Goal: Book appointment/travel/reservation

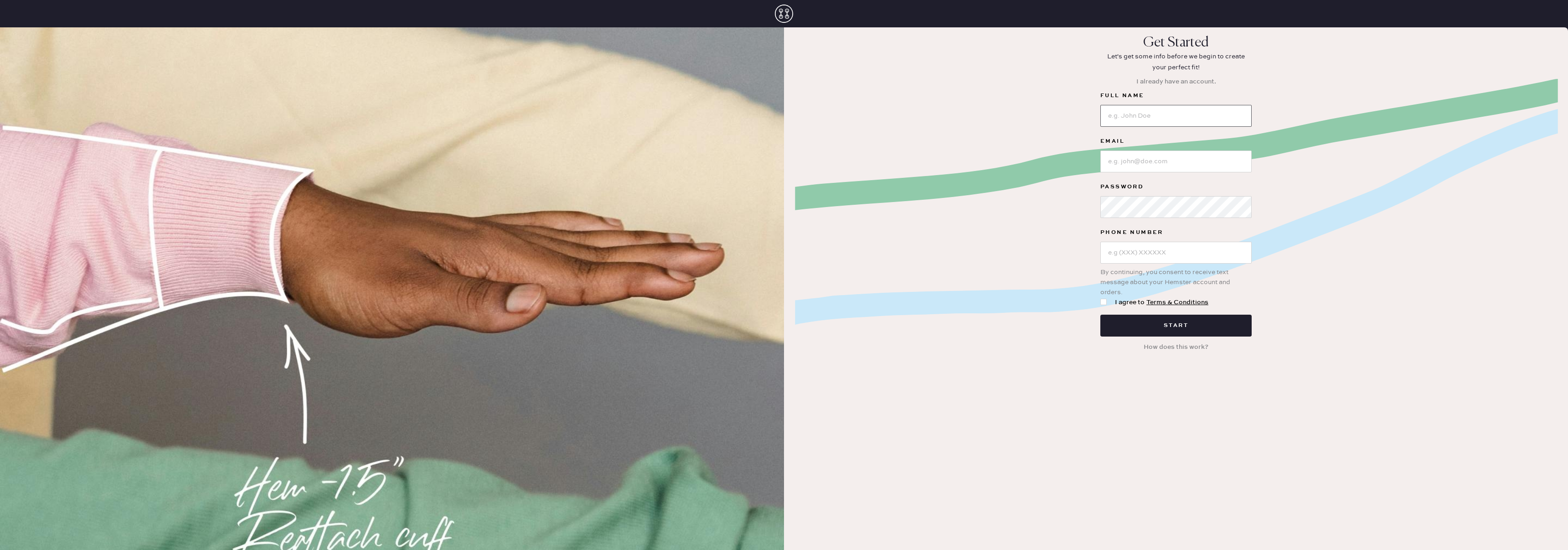
click at [1137, 117] on input at bounding box center [1176, 116] width 151 height 22
type input "Lindsay Milster"
click at [1155, 163] on input at bounding box center [1176, 161] width 151 height 22
type input "[EMAIL_ADDRESS][DOMAIN_NAME]"
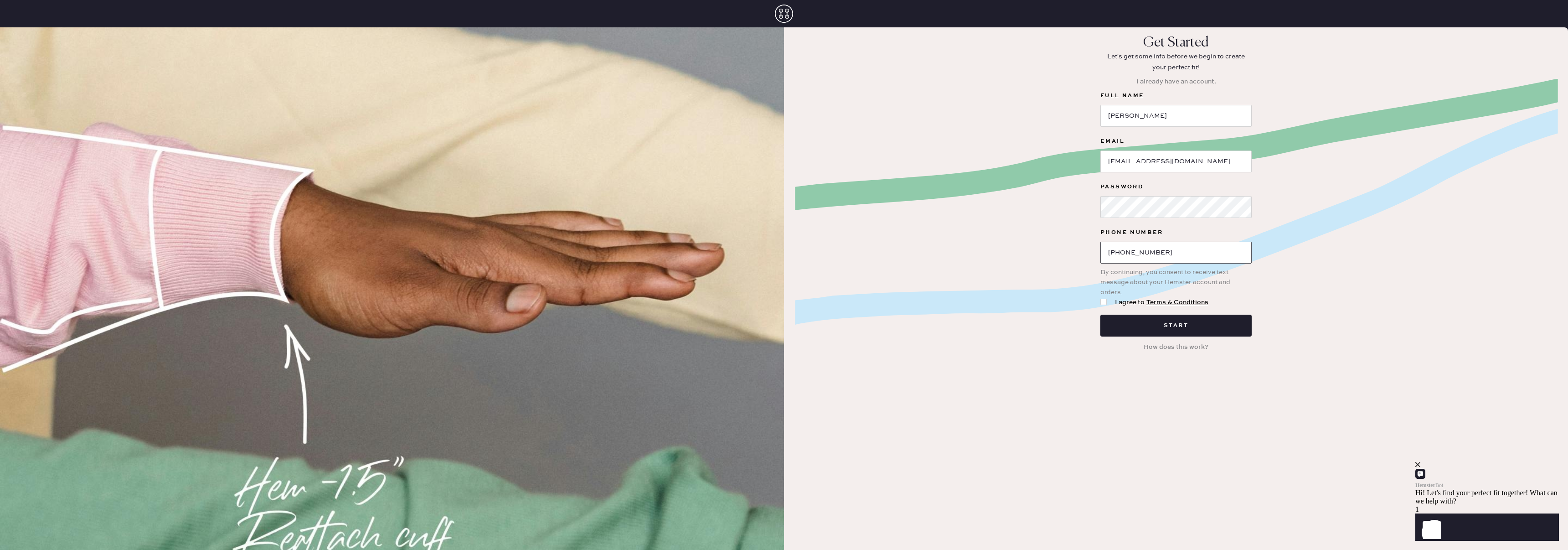
type input "(508) 333-6105"
click at [1103, 304] on div at bounding box center [1103, 302] width 6 height 6
click at [1101, 298] on input "I agree to Terms & Conditions" at bounding box center [1100, 297] width 1 height 1
checkbox input "true"
click at [1146, 329] on button "Start" at bounding box center [1176, 325] width 151 height 22
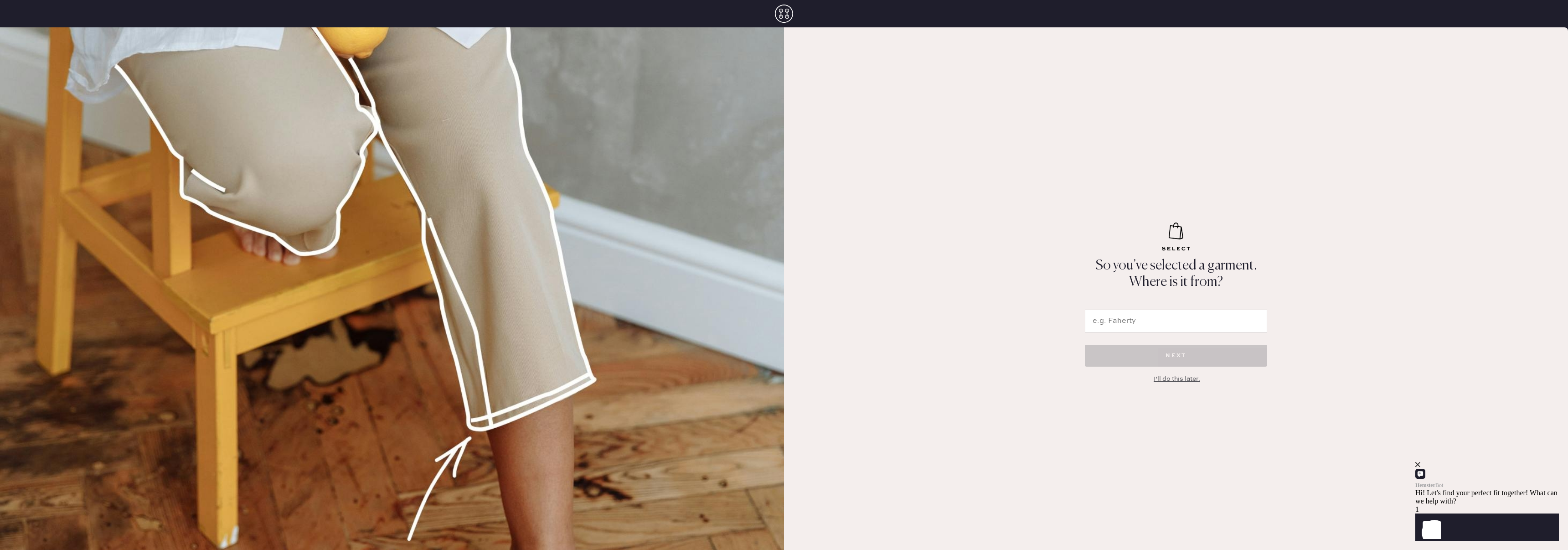
click at [1229, 327] on input "text" at bounding box center [1176, 321] width 182 height 23
type input "m"
type input "faherty"
click at [1343, 334] on div "So you’ve selected a garment. Where is it from? faherty NEXT I'll do this later." at bounding box center [1176, 288] width 784 height 523
click at [1120, 324] on input "faherty" at bounding box center [1176, 321] width 182 height 23
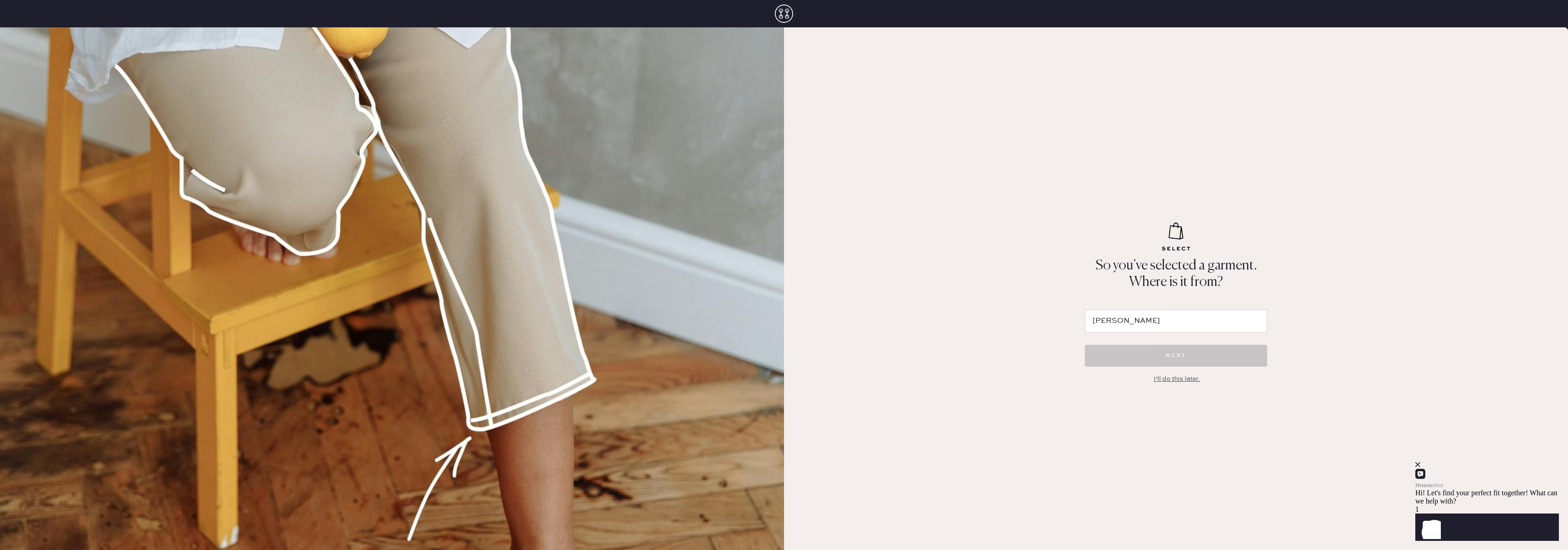
click at [1177, 381] on div "I'll do this later." at bounding box center [1176, 379] width 46 height 10
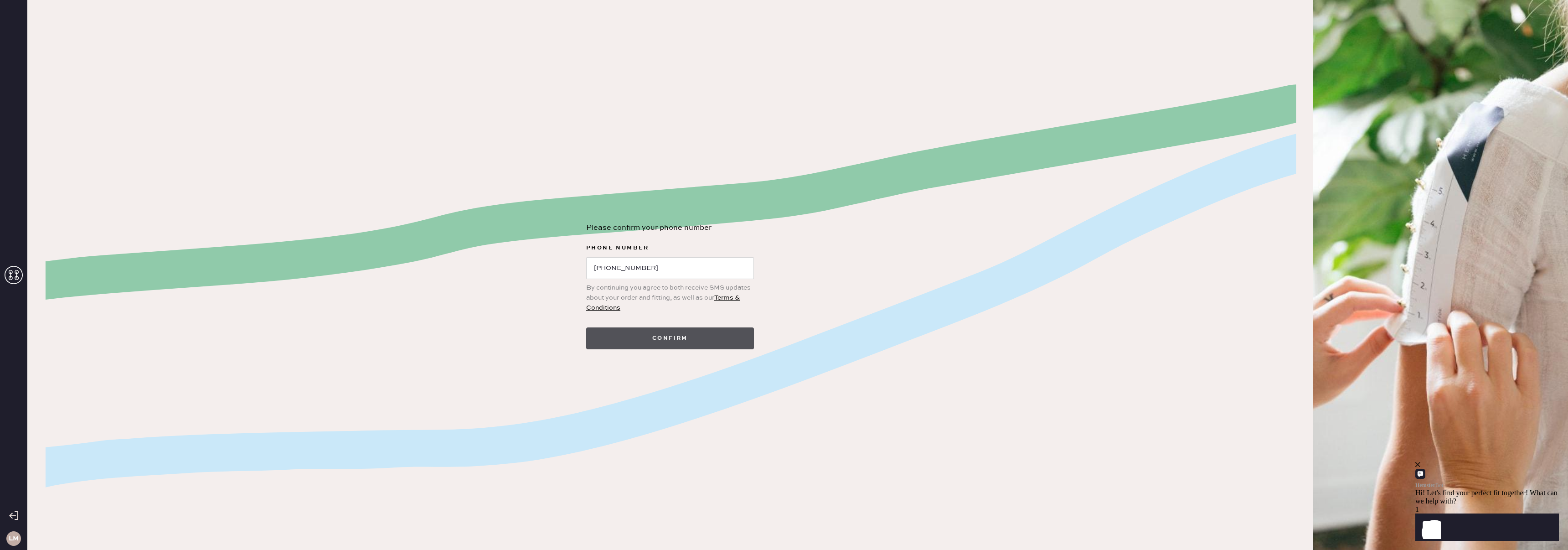
click at [660, 342] on button "Confirm" at bounding box center [670, 338] width 168 height 22
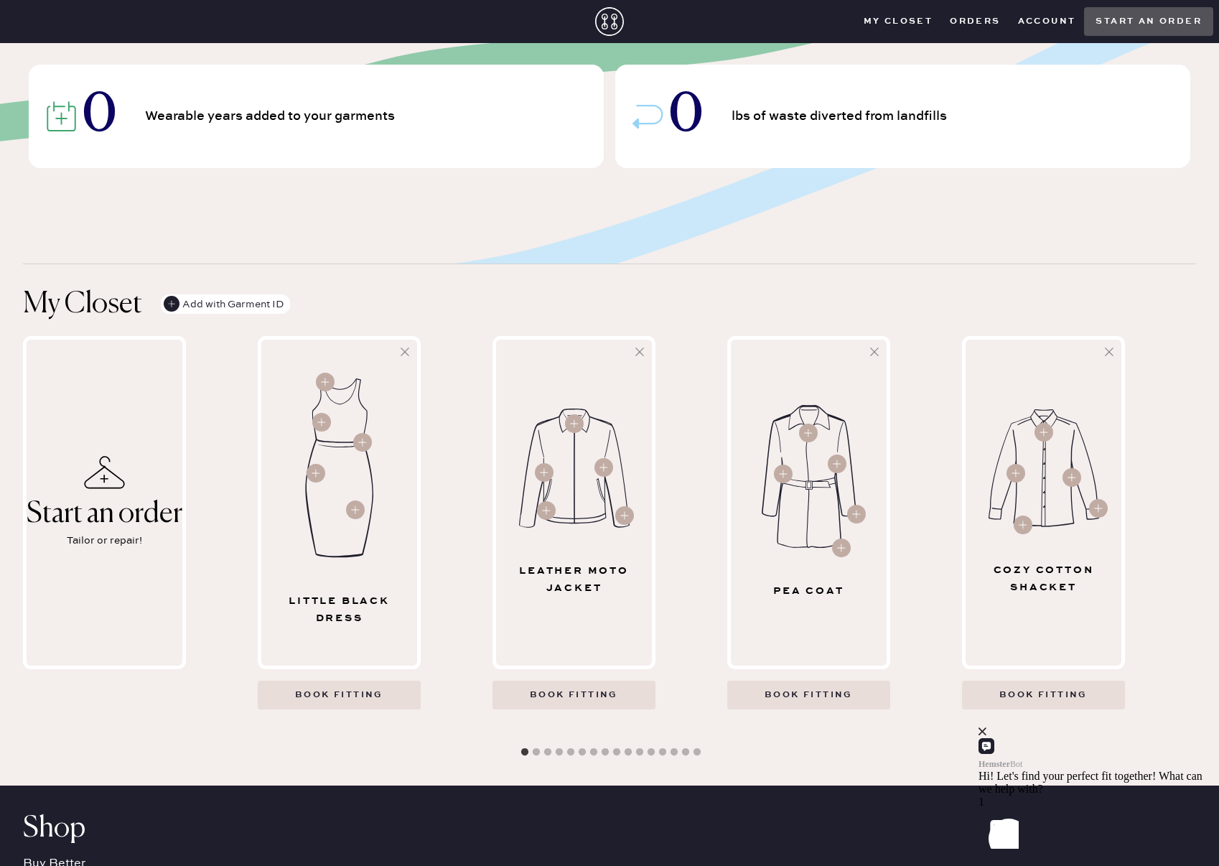
scroll to position [210, 0]
click at [986, 735] on icon "close" at bounding box center [982, 731] width 8 height 8
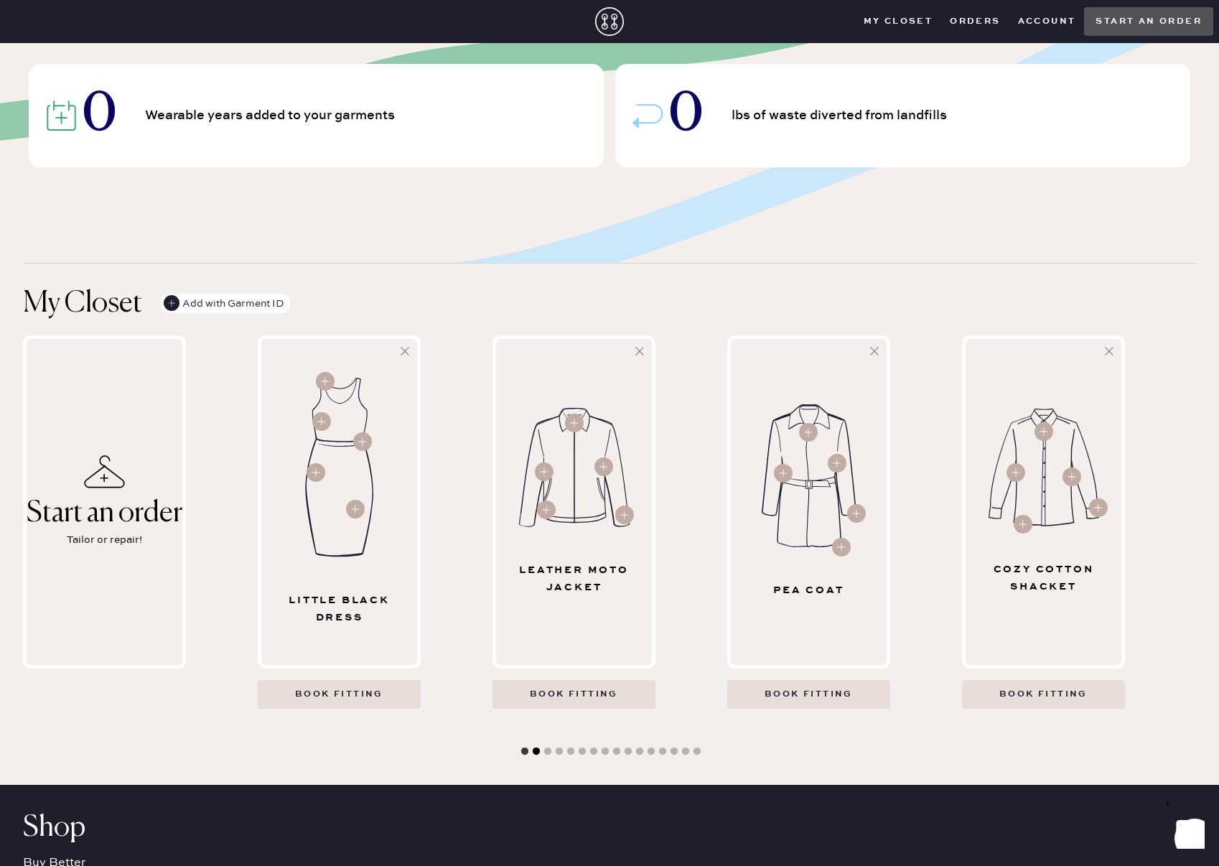
click at [531, 749] on button "2" at bounding box center [536, 751] width 14 height 14
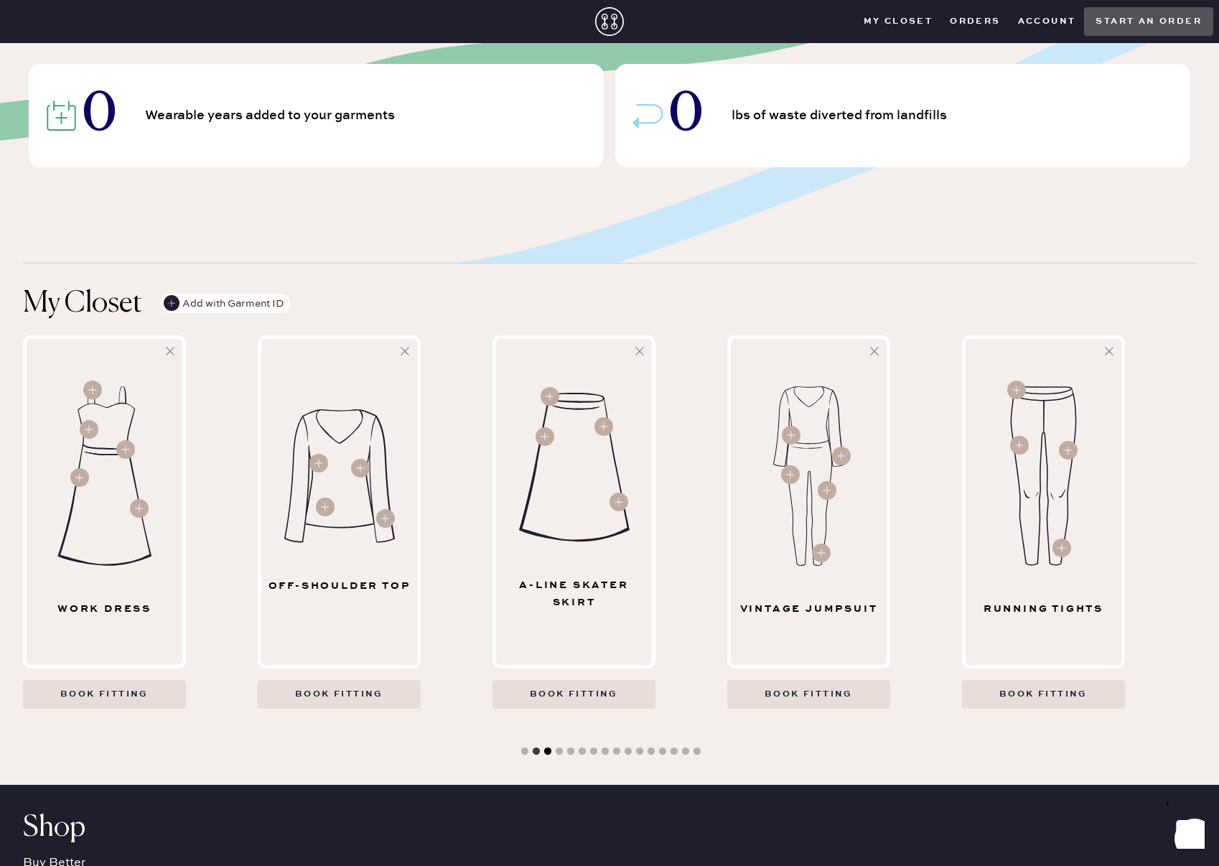
click at [549, 749] on button "3" at bounding box center [548, 751] width 14 height 14
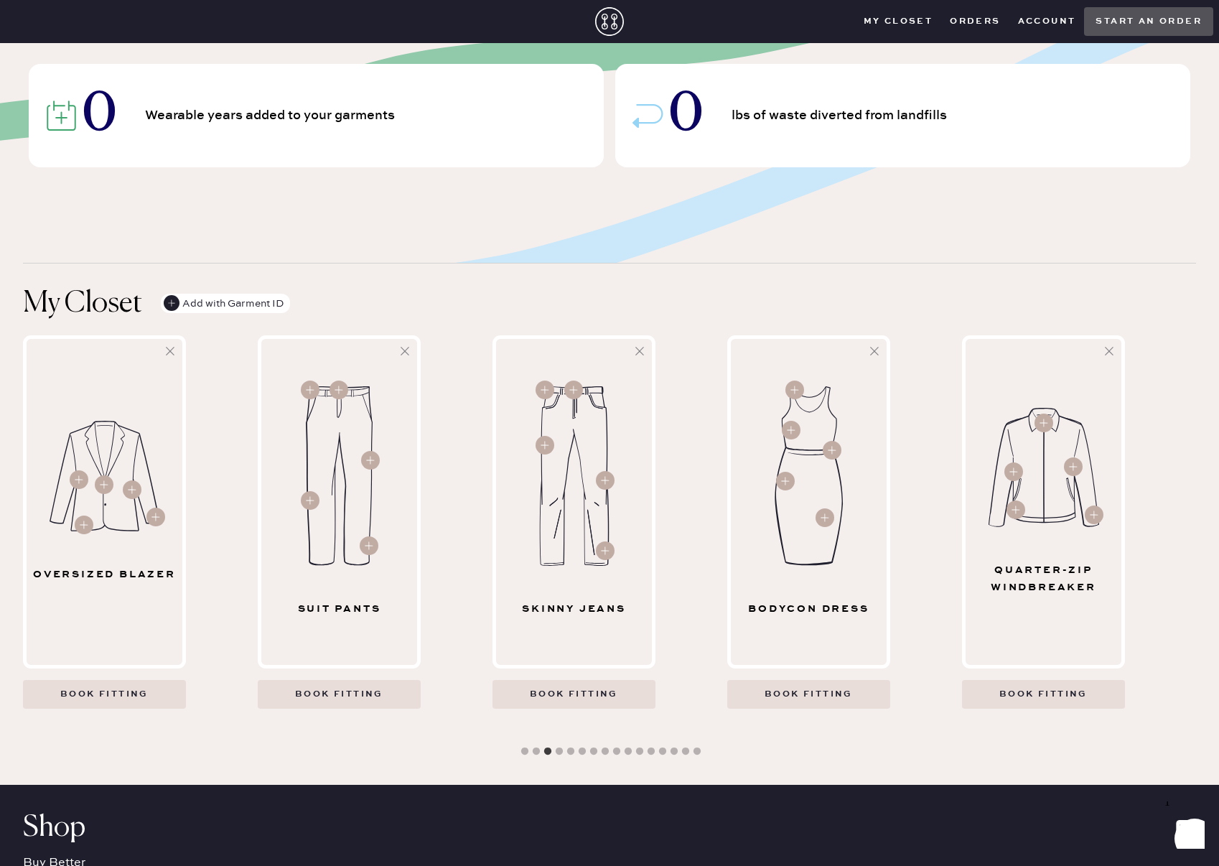
click at [354, 410] on img at bounding box center [339, 475] width 88 height 179
click at [339, 698] on Pants "Book fitting" at bounding box center [339, 694] width 163 height 29
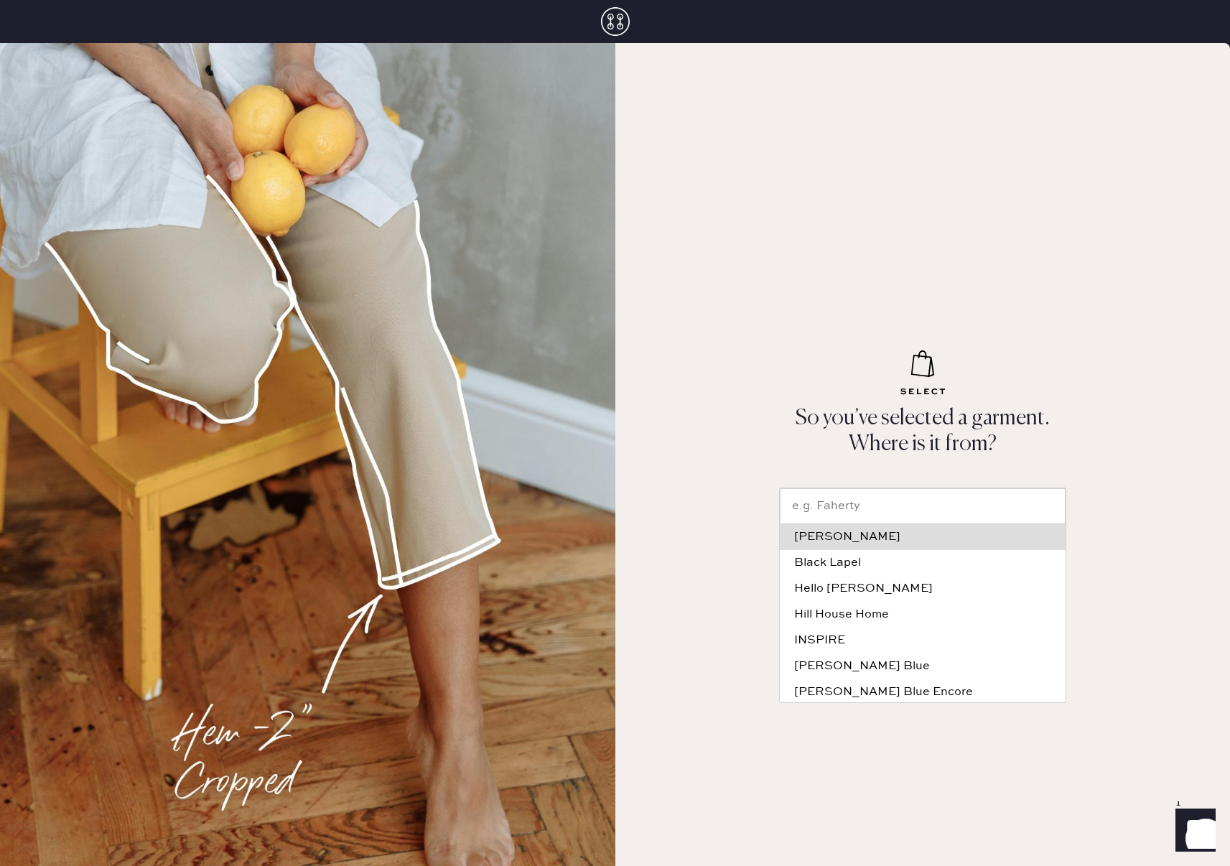
click at [915, 505] on input "text" at bounding box center [923, 506] width 286 height 36
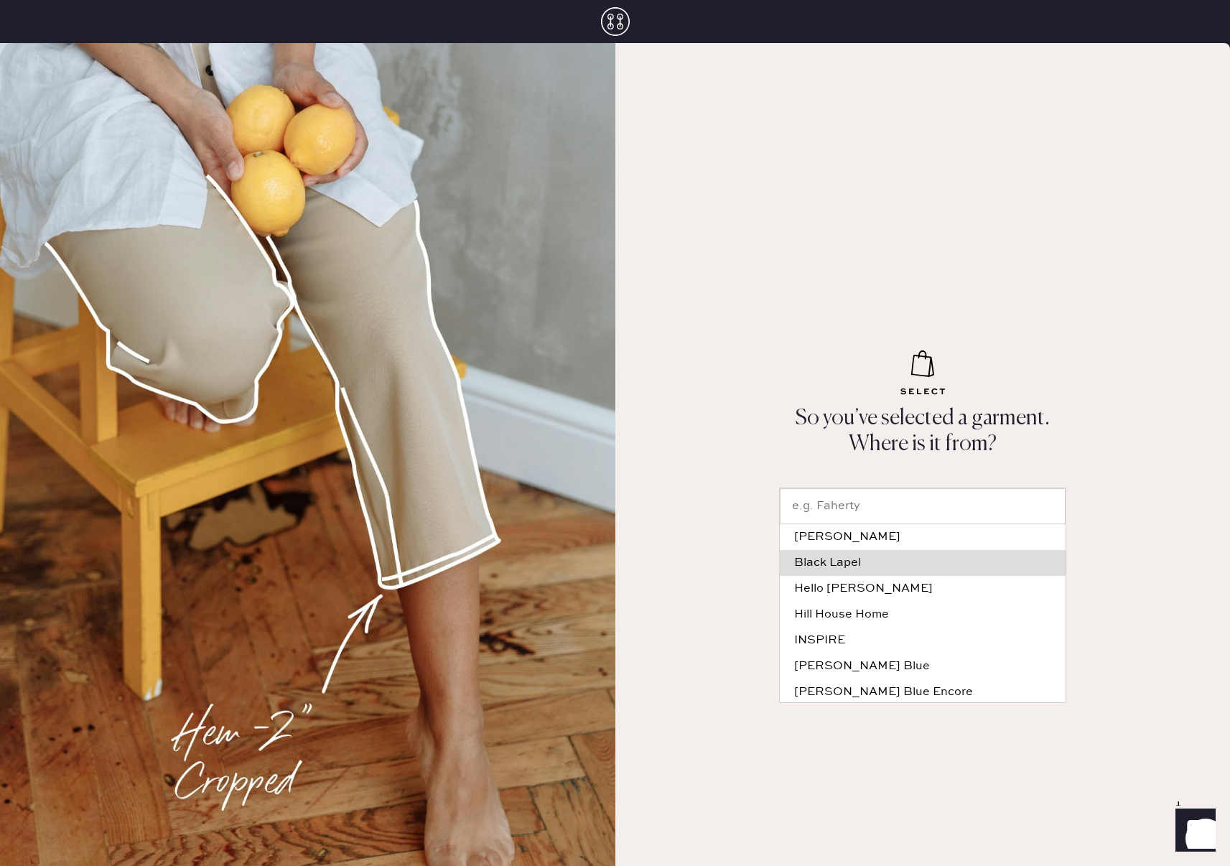
click at [834, 564] on div "Black Lapel" at bounding box center [922, 562] width 257 height 11
type input "Black Lapel"
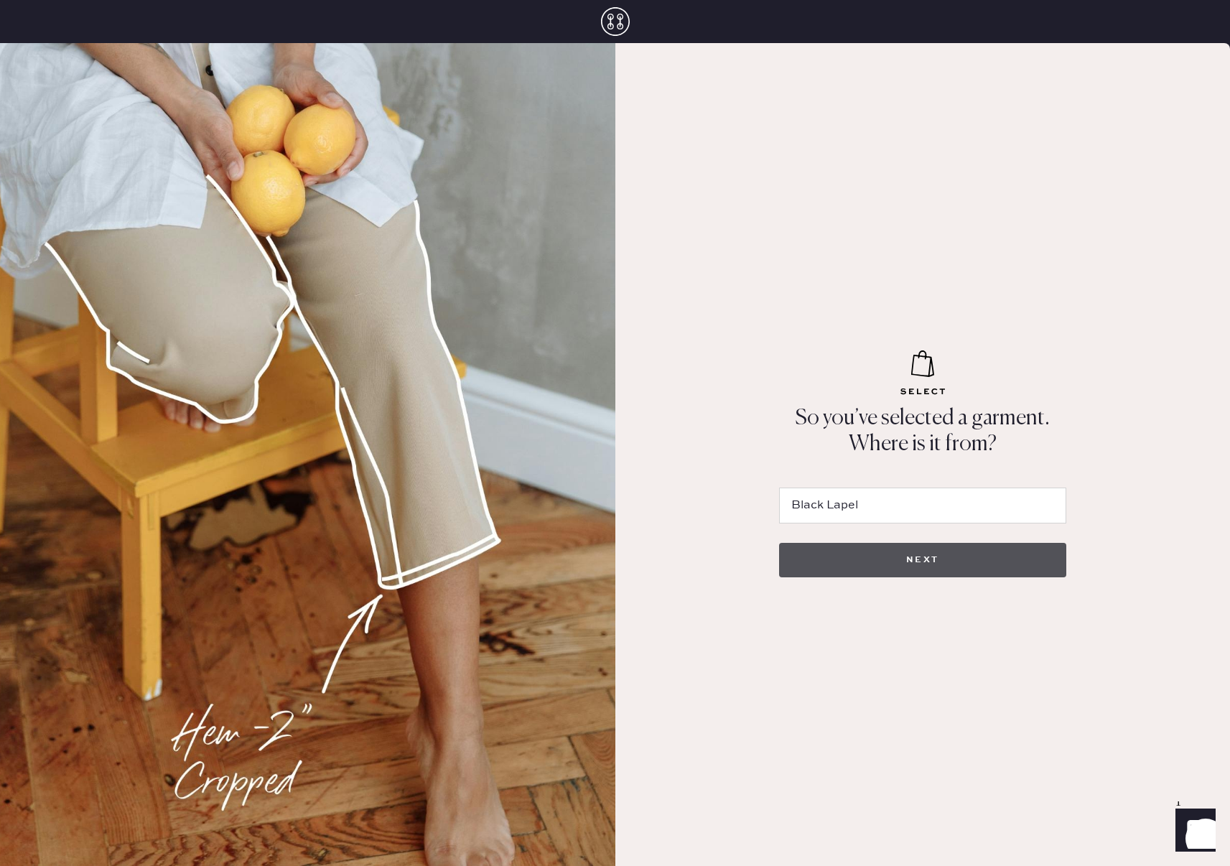
click at [841, 564] on button "NEXT" at bounding box center [922, 560] width 287 height 34
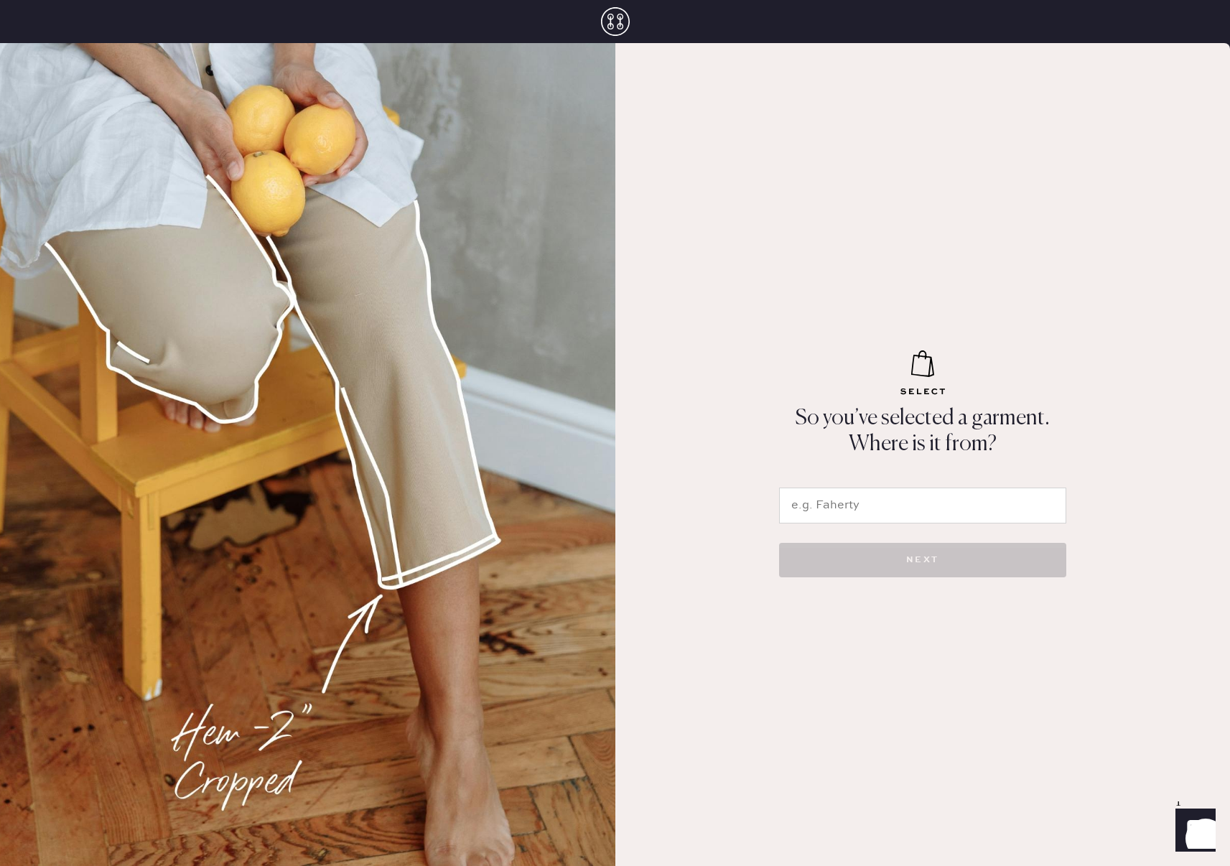
click at [840, 502] on input "text" at bounding box center [922, 505] width 287 height 36
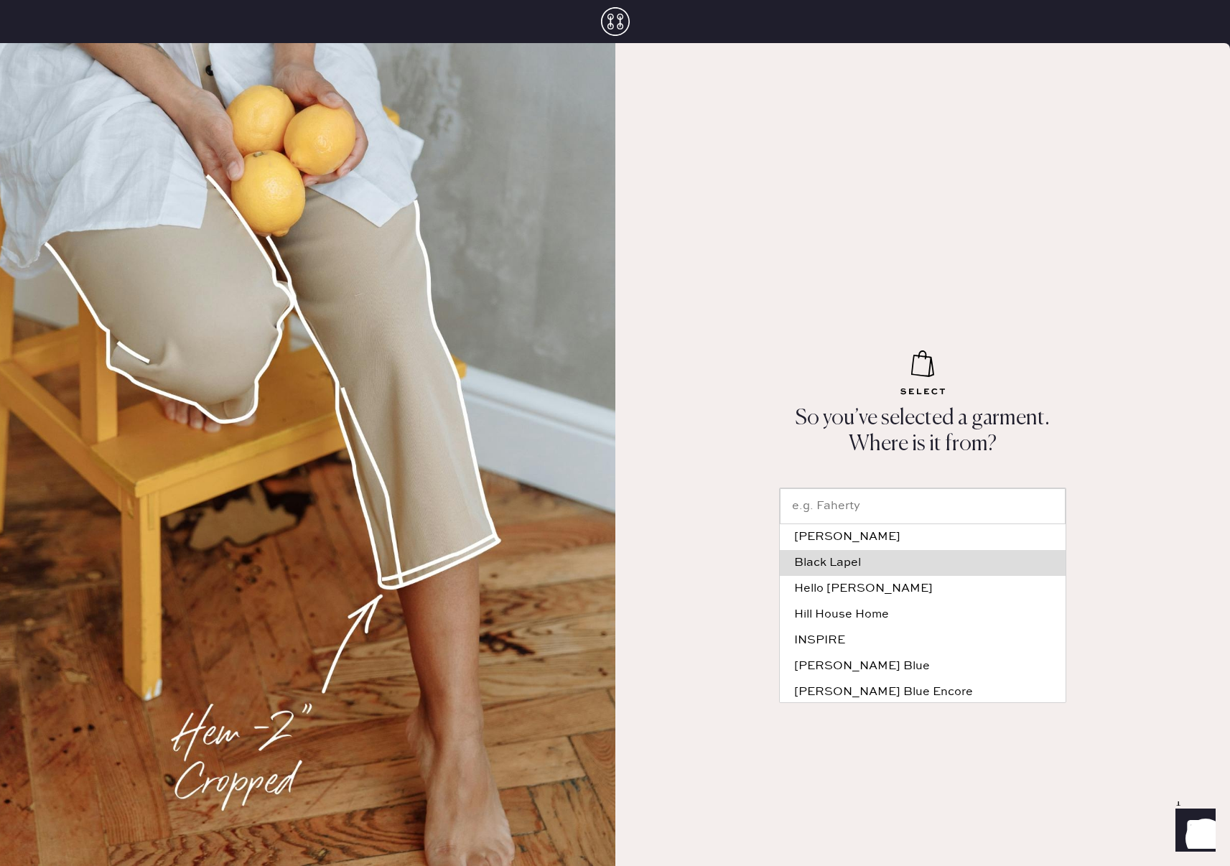
click at [841, 559] on div "Black Lapel" at bounding box center [922, 562] width 257 height 11
type input "Black Lapel"
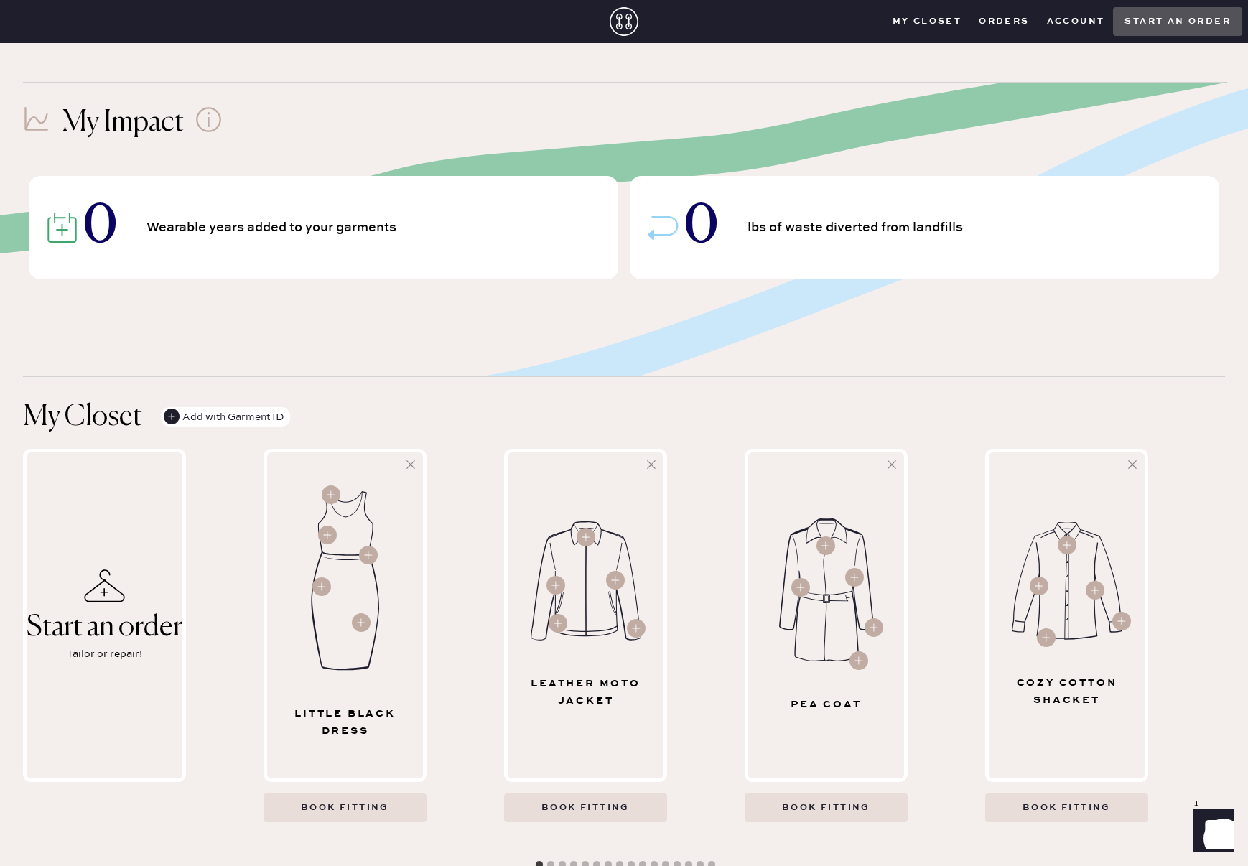
scroll to position [197, 0]
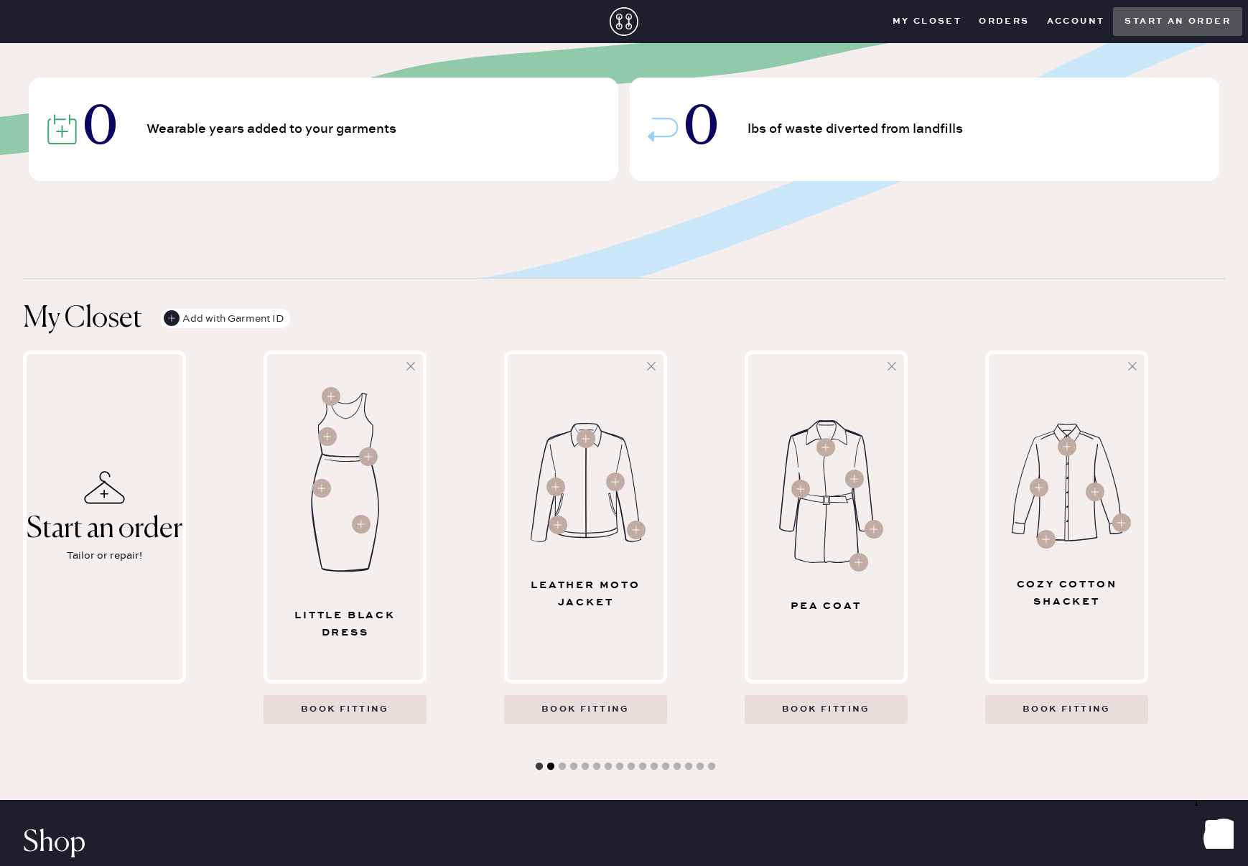
click at [551, 769] on button "2" at bounding box center [550, 767] width 14 height 14
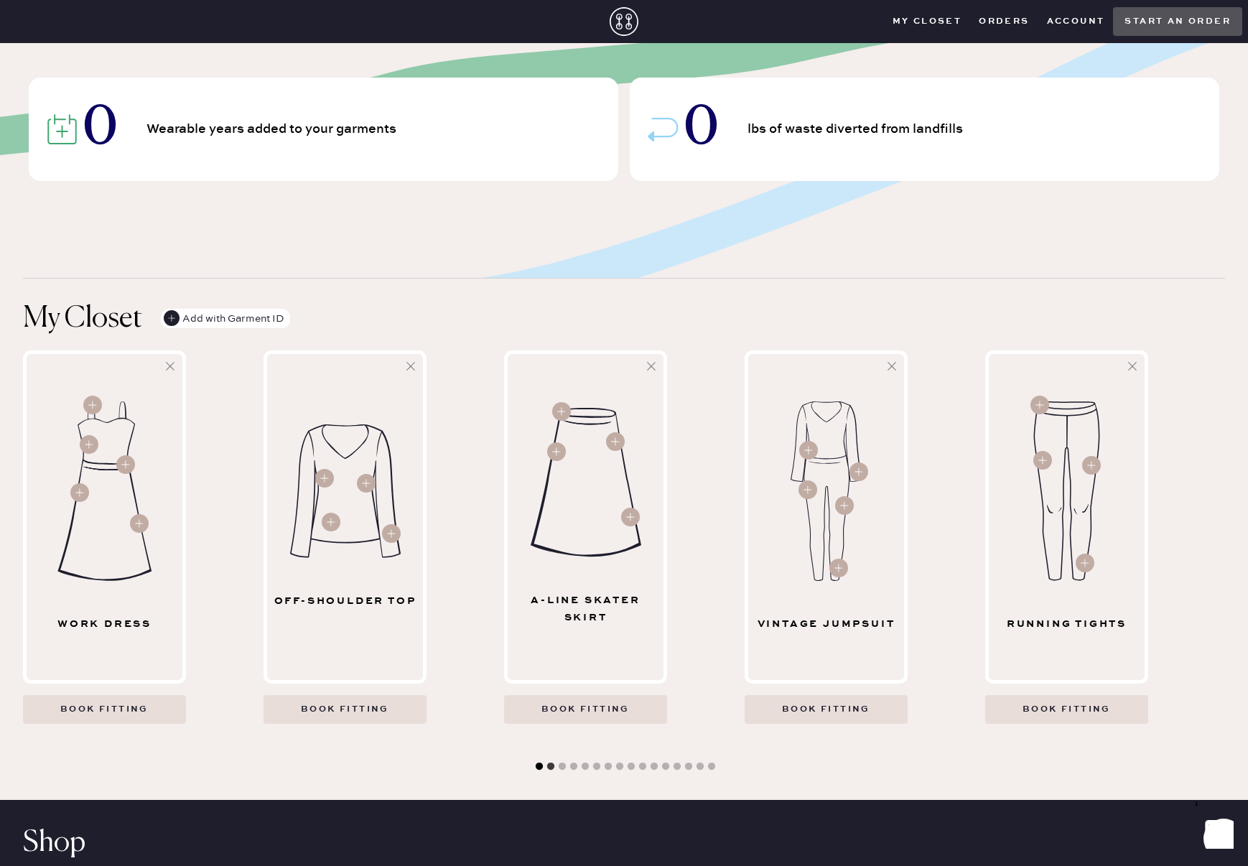
click at [541, 770] on button "1" at bounding box center [539, 767] width 14 height 14
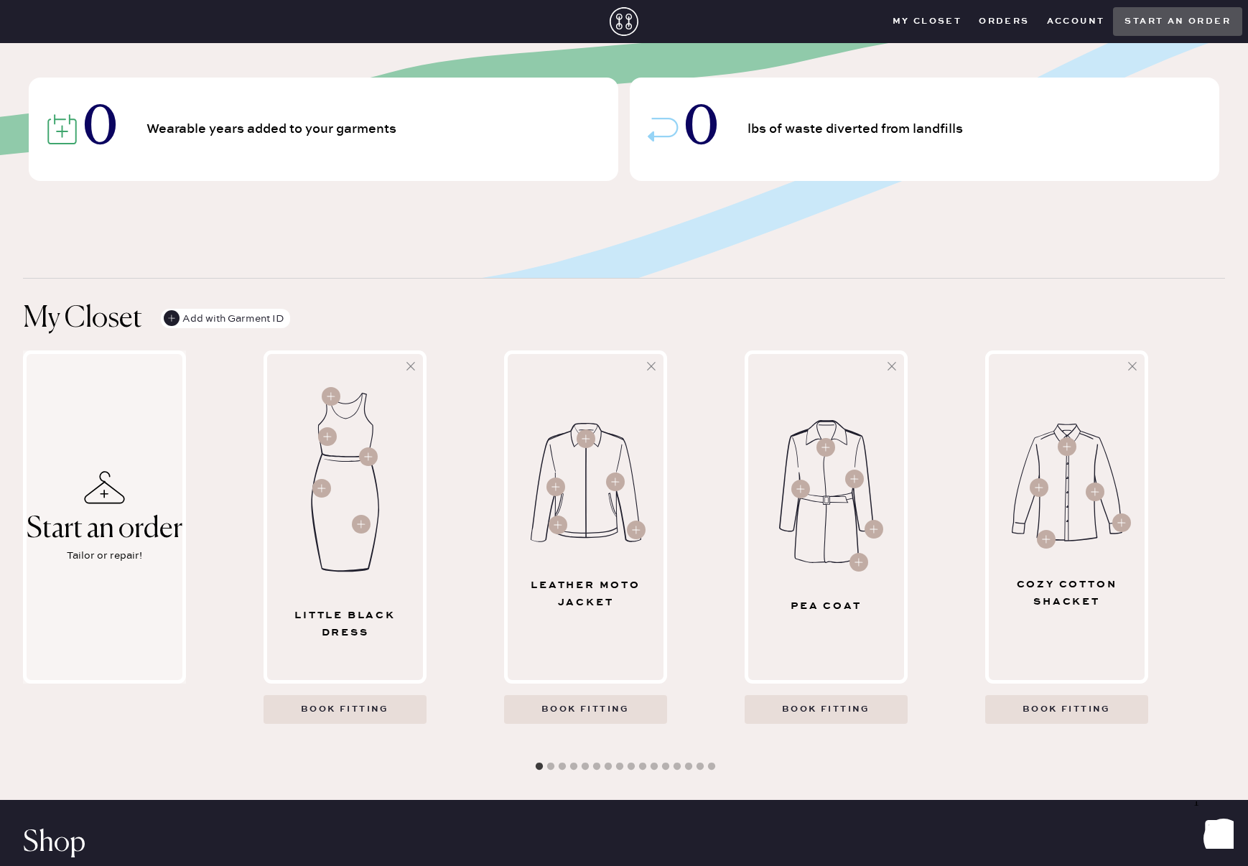
click at [109, 543] on div "Start an order" at bounding box center [105, 529] width 156 height 32
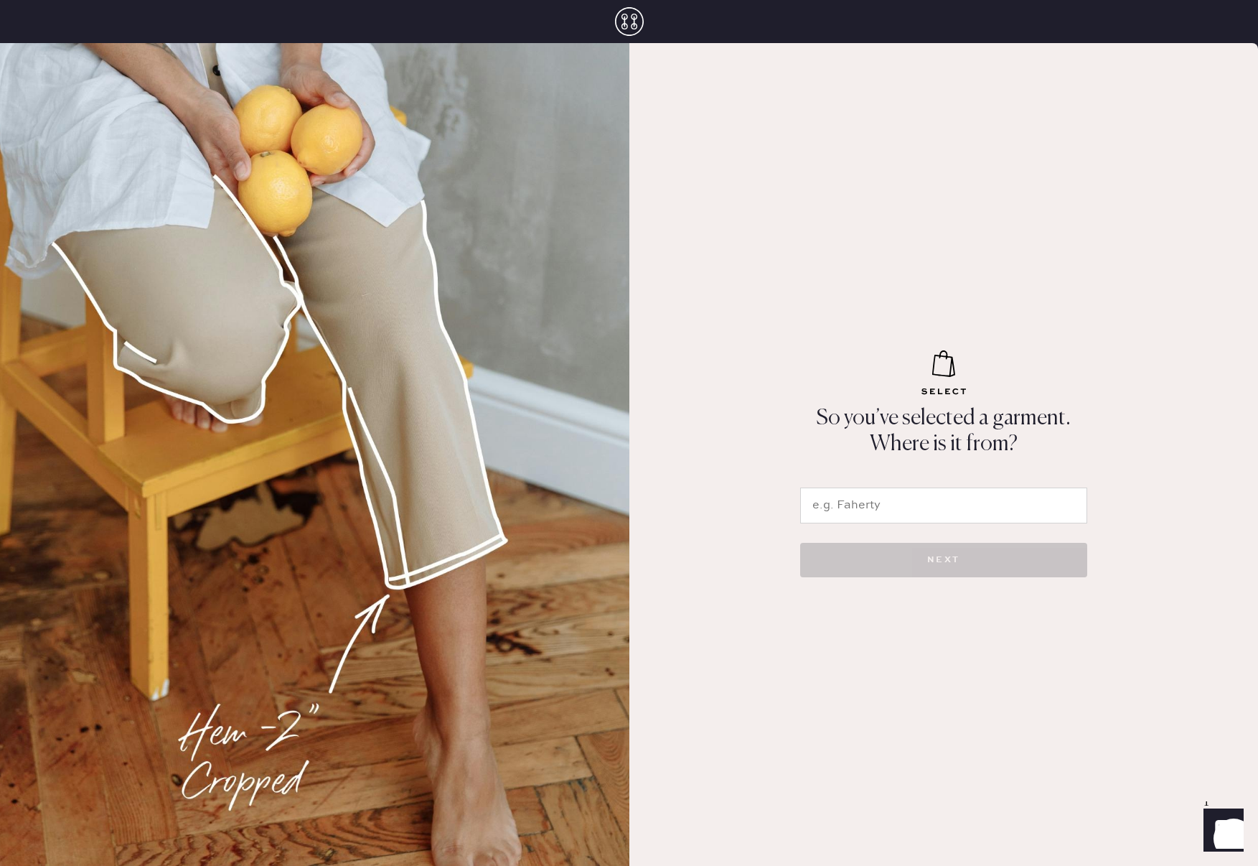
click at [908, 512] on input "text" at bounding box center [943, 505] width 287 height 36
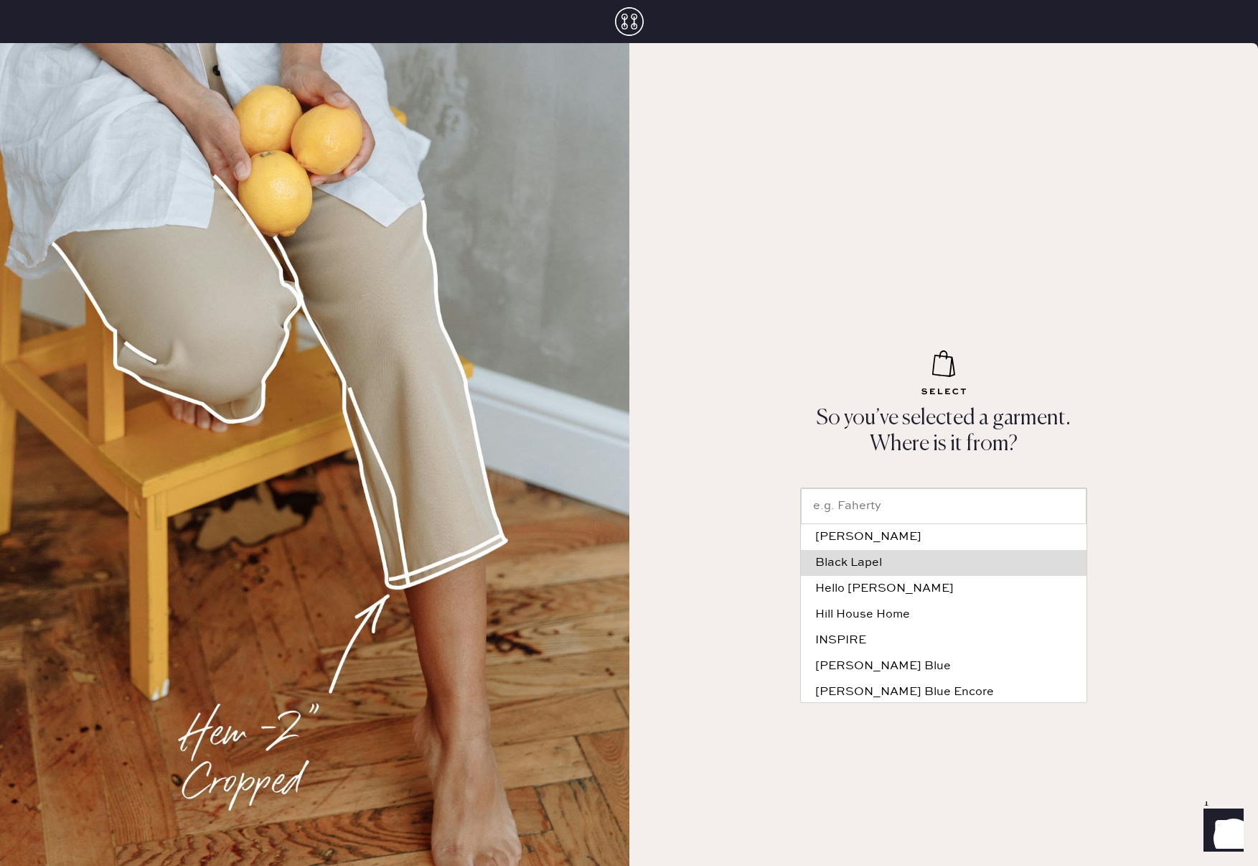
click at [854, 565] on div "Black Lapel" at bounding box center [944, 562] width 257 height 11
type input "Black Lapel"
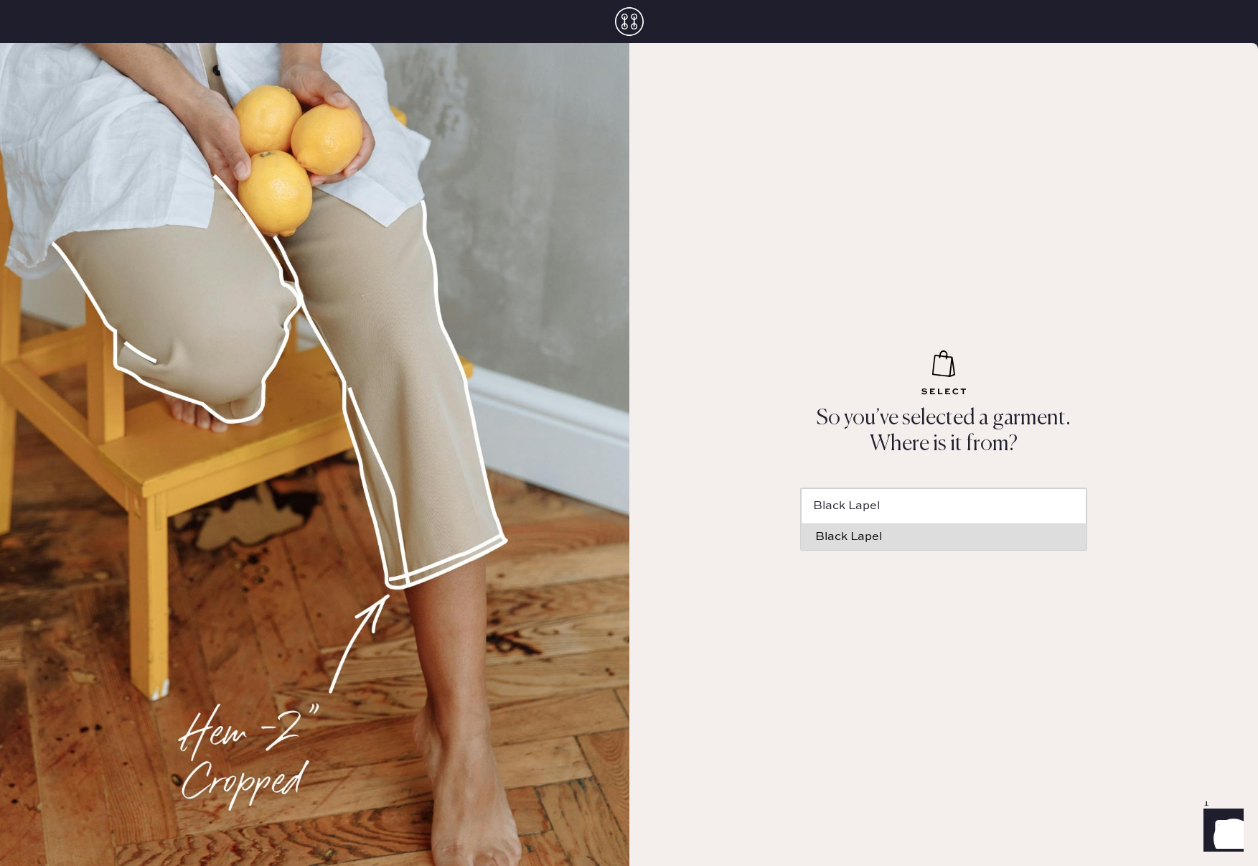
click at [934, 543] on li "Black Lapel" at bounding box center [944, 537] width 286 height 26
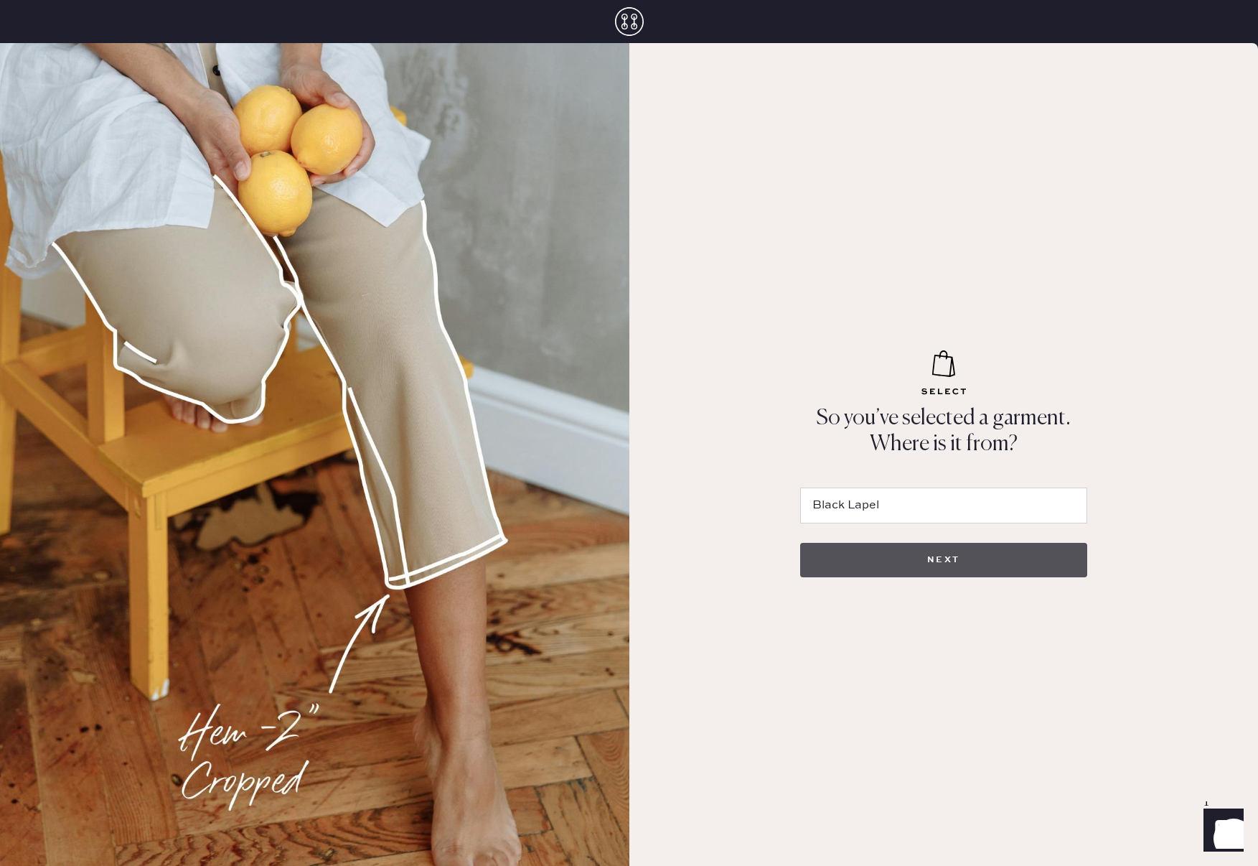
click at [942, 561] on button "NEXT" at bounding box center [943, 560] width 287 height 34
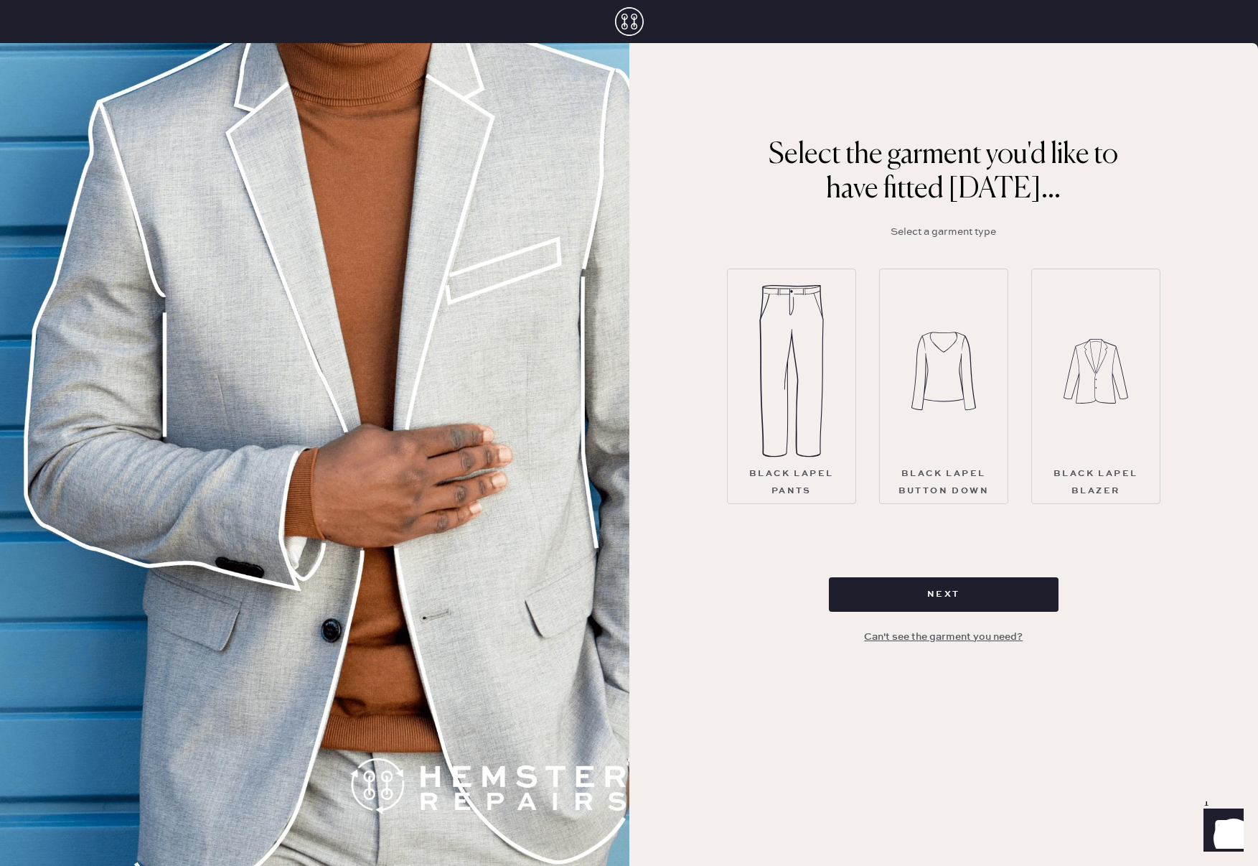
click at [788, 444] on img at bounding box center [792, 371] width 65 height 172
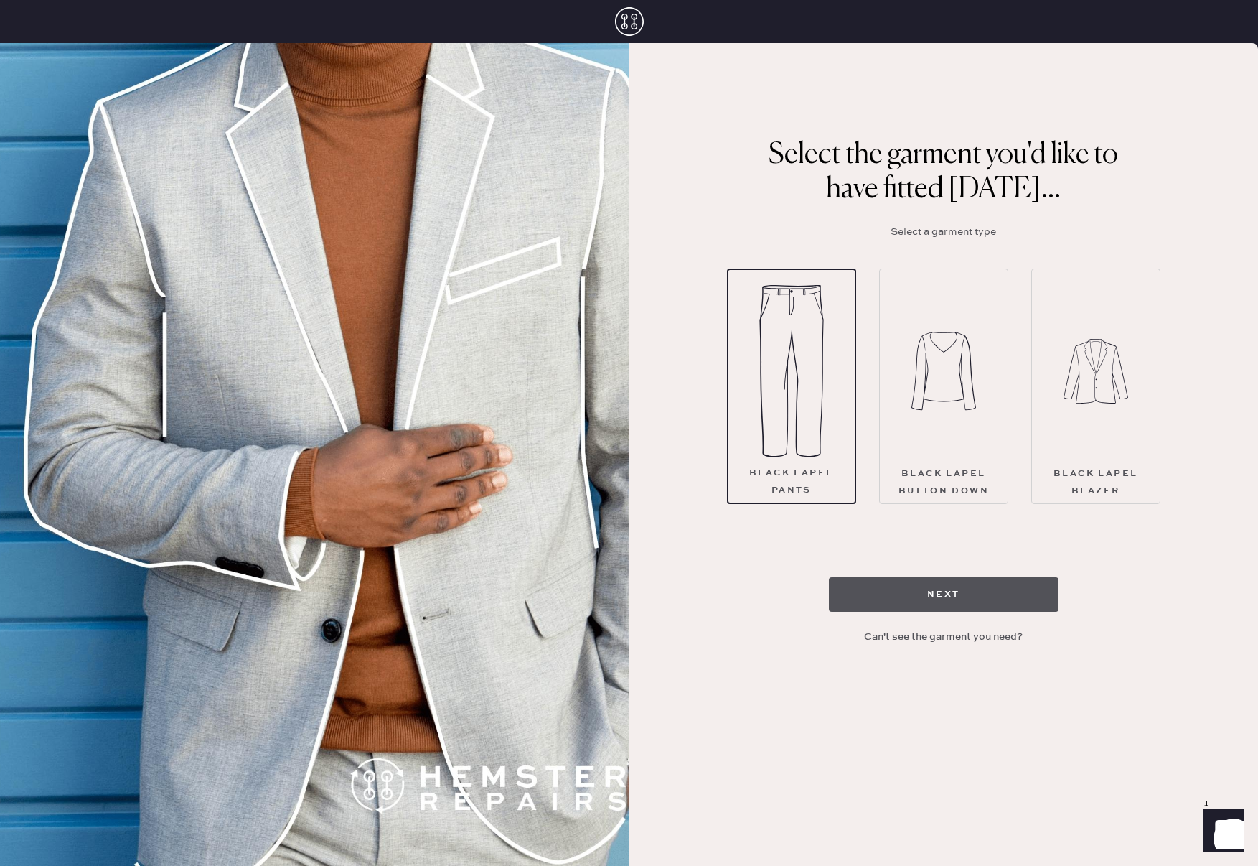
click at [963, 601] on button "Next" at bounding box center [944, 594] width 230 height 34
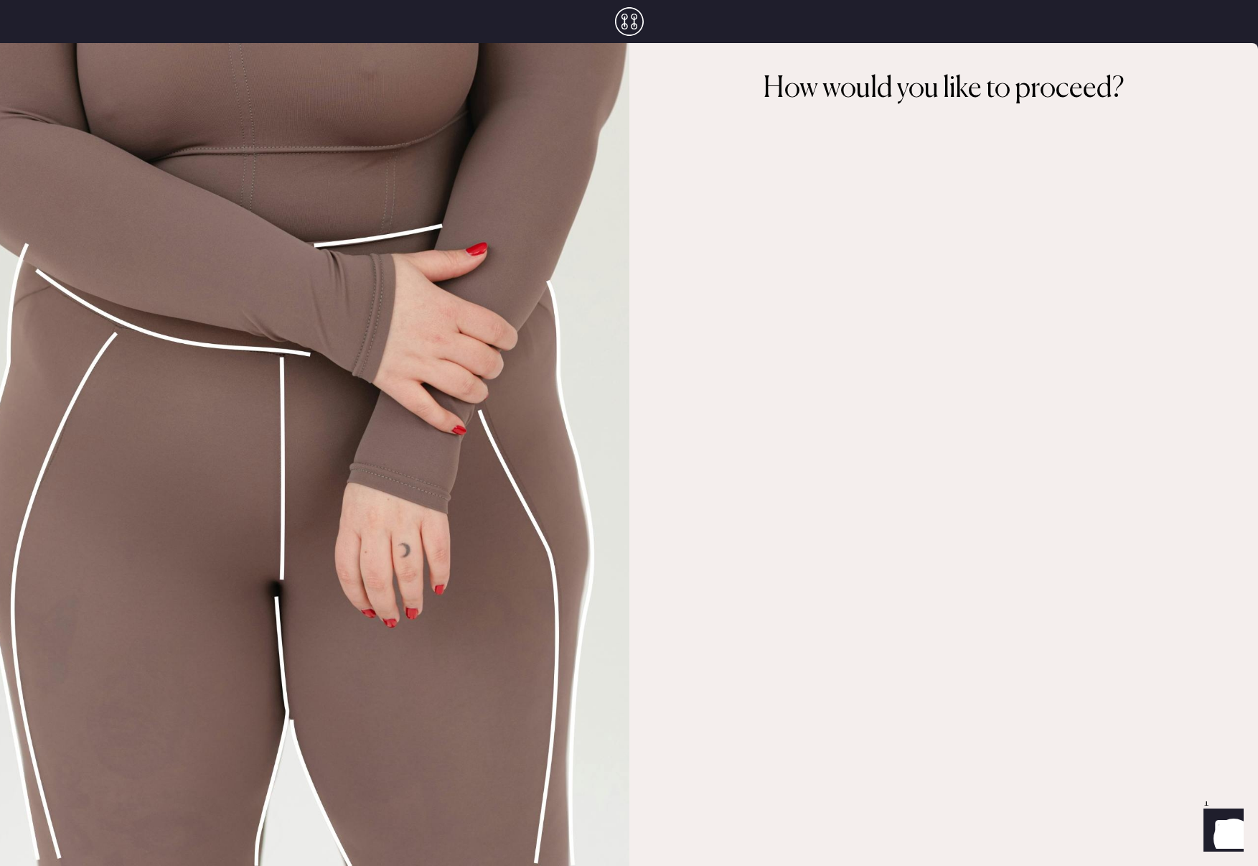
click at [640, 330] on div "How would you like to proceed?" at bounding box center [945, 454] width 630 height 823
click at [400, 515] on img at bounding box center [315, 454] width 630 height 823
drag, startPoint x: 1009, startPoint y: 662, endPoint x: 1109, endPoint y: 610, distance: 113.0
click at [1009, 662] on div "How would you like to proceed?" at bounding box center [945, 454] width 630 height 823
click at [1222, 827] on icon "Launch Front Chat" at bounding box center [1224, 828] width 40 height 40
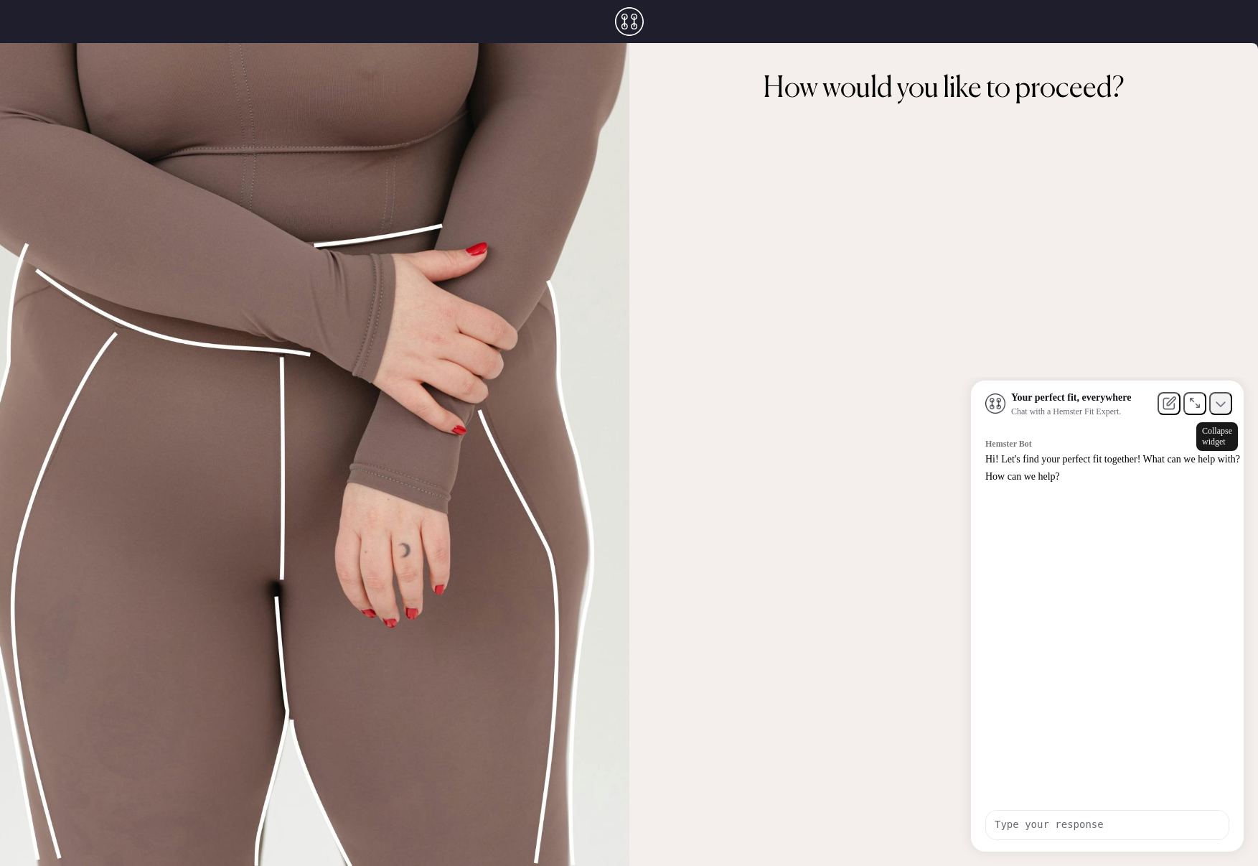
click at [1223, 408] on icon at bounding box center [1221, 403] width 10 height 10
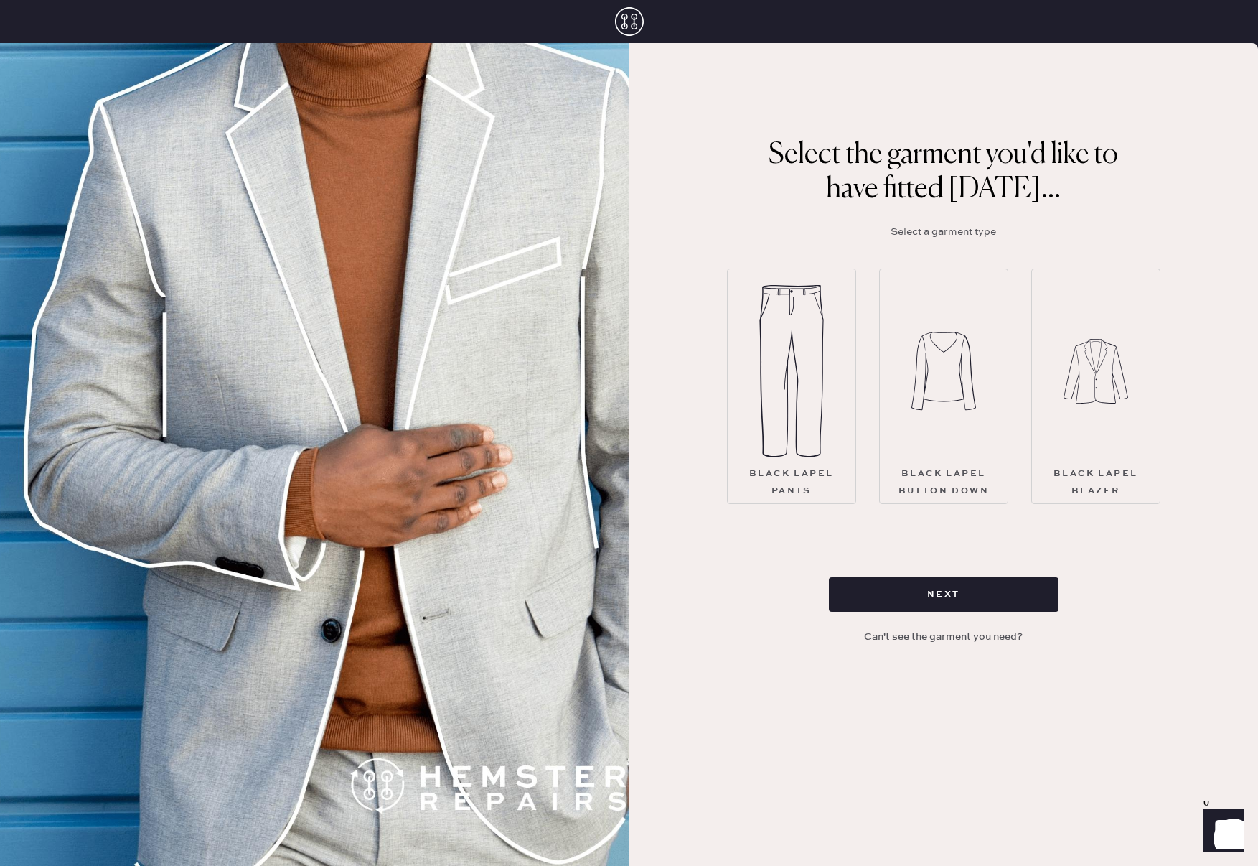
click at [1111, 477] on div "Black Lapel Blazer" at bounding box center [1096, 482] width 105 height 34
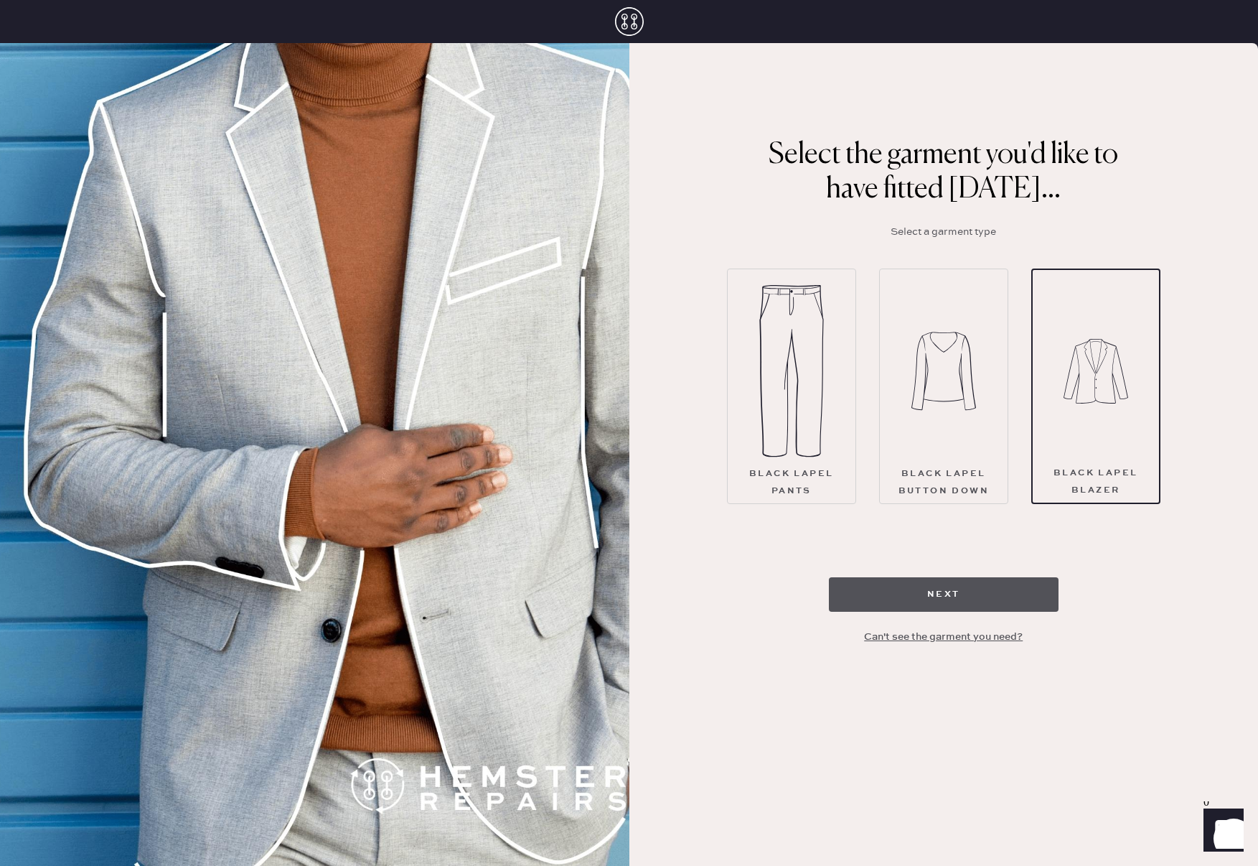
click at [982, 604] on button "Next" at bounding box center [944, 594] width 230 height 34
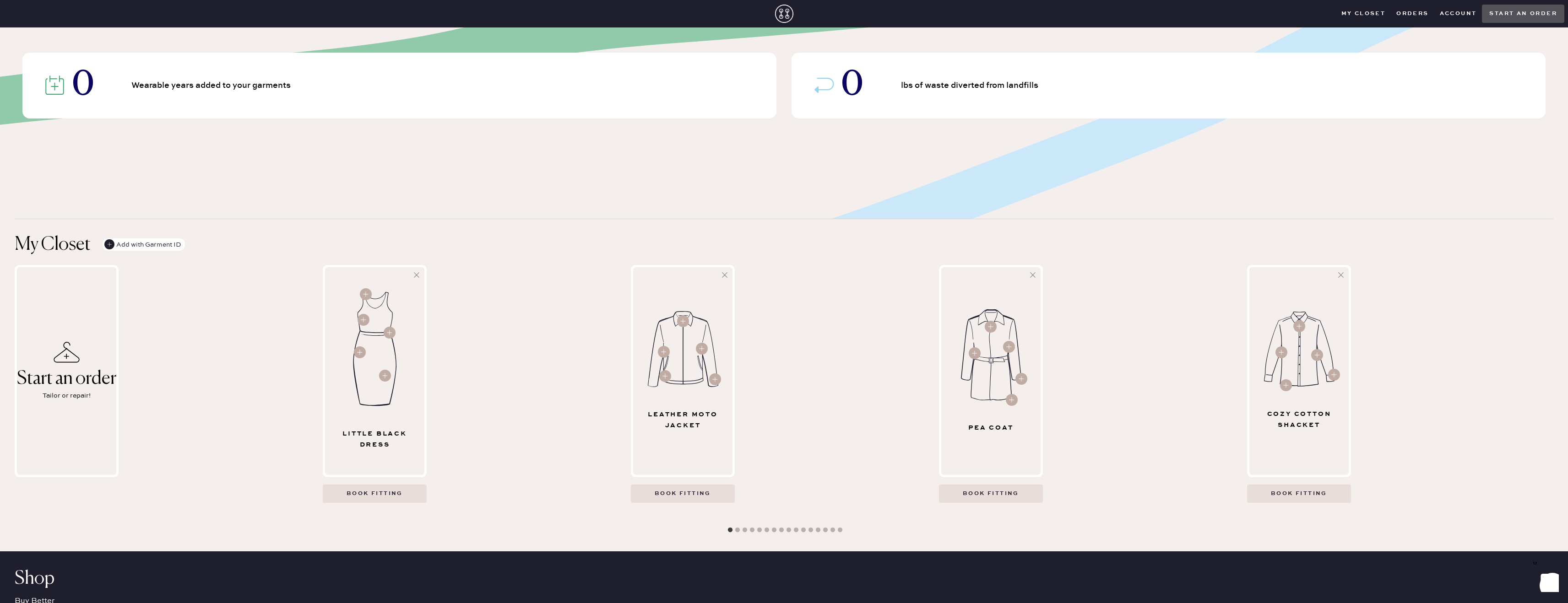
scroll to position [226, 0]
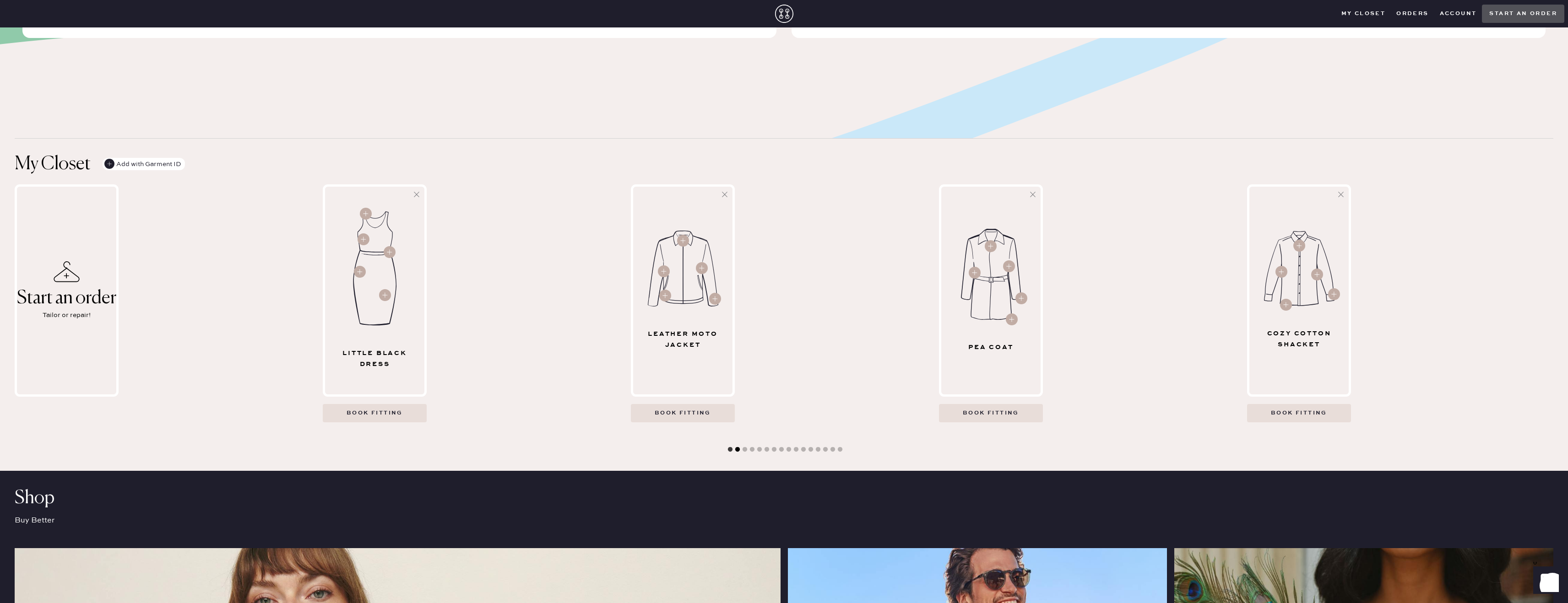
click at [738, 450] on button "2" at bounding box center [737, 449] width 9 height 9
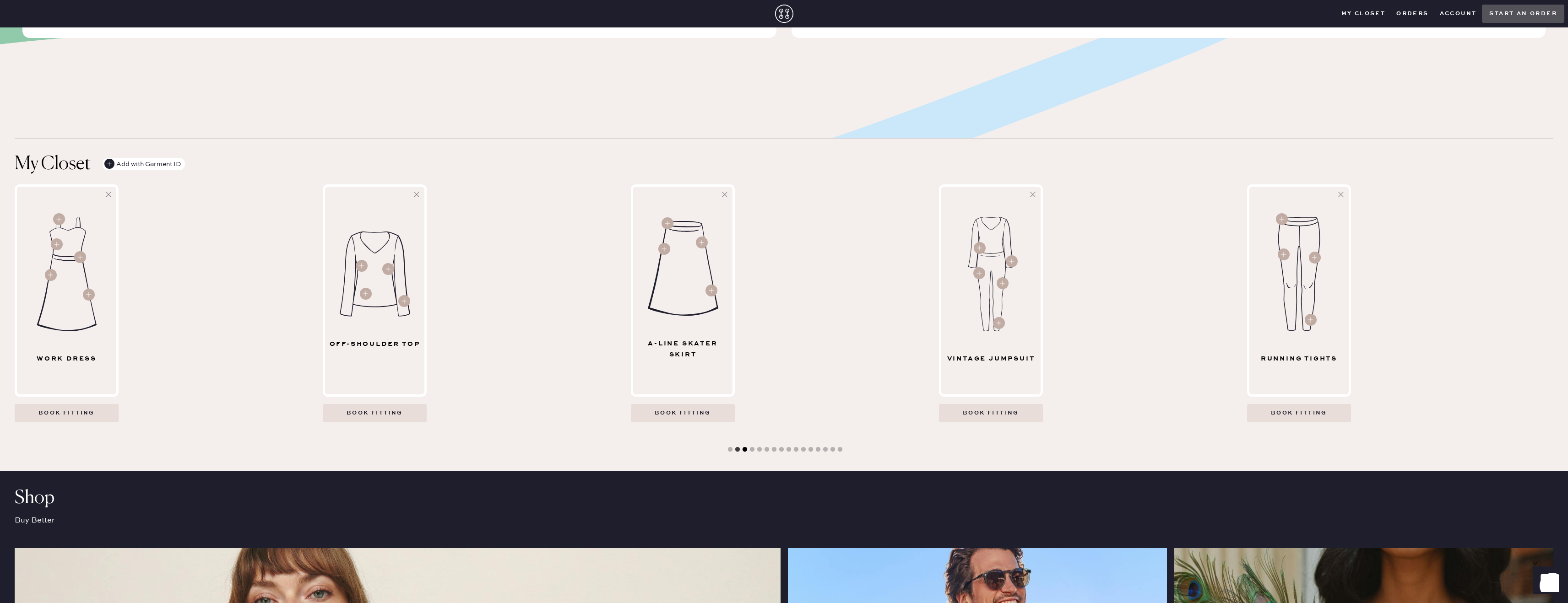
click at [744, 450] on button "3" at bounding box center [745, 449] width 9 height 9
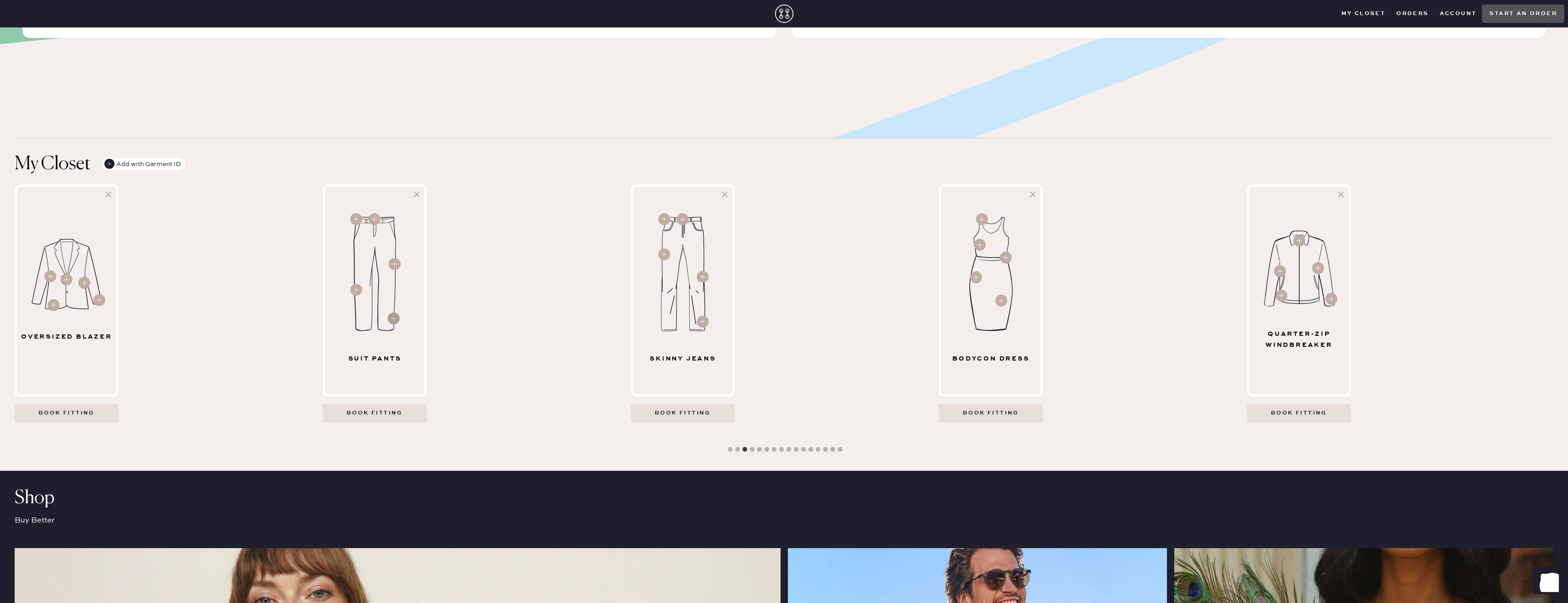
click at [393, 319] on icon at bounding box center [393, 319] width 5 height 5
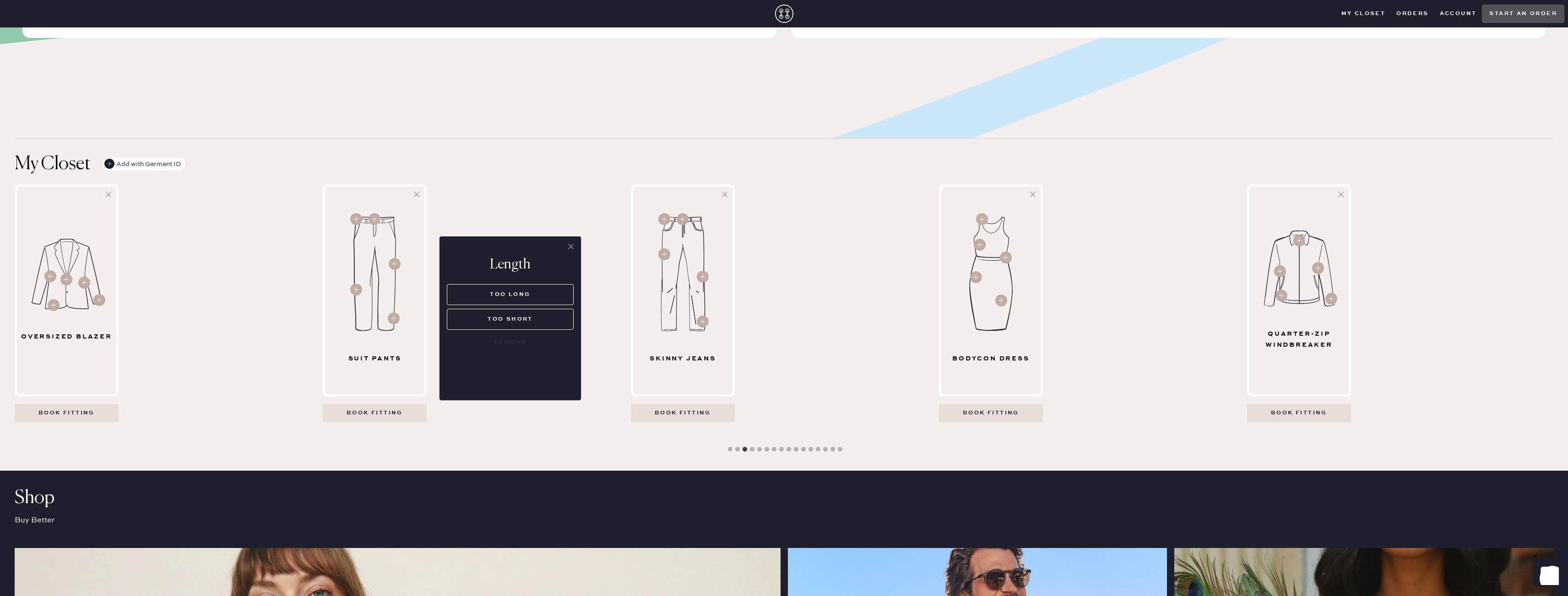
click at [574, 247] on icon at bounding box center [571, 247] width 9 height 9
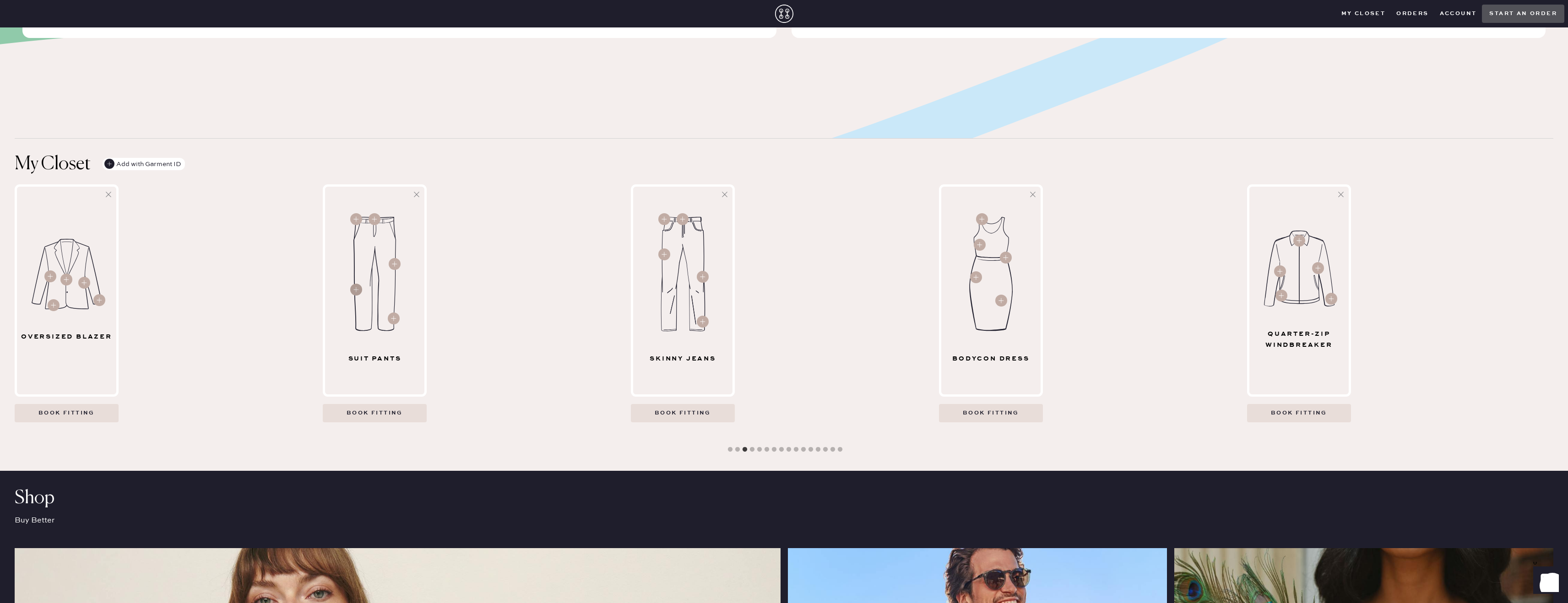
click at [359, 291] on circle at bounding box center [356, 289] width 12 height 12
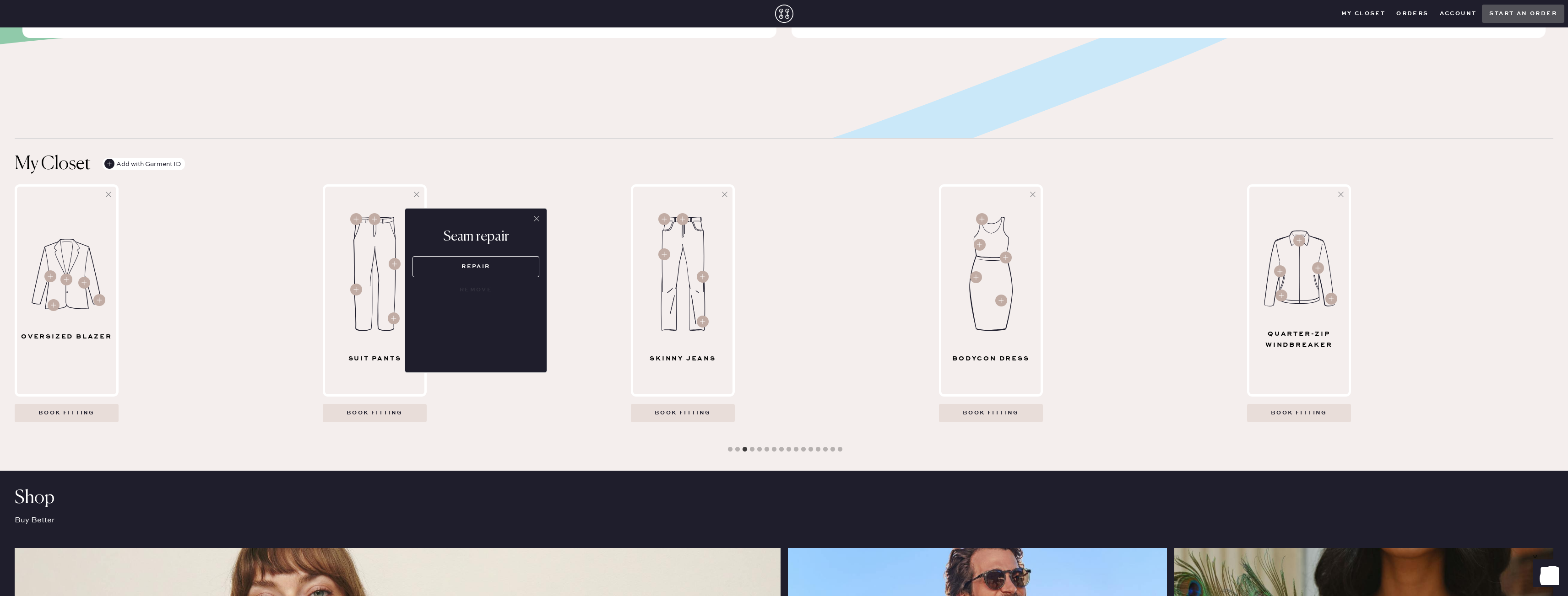
click at [538, 221] on icon at bounding box center [536, 219] width 9 height 9
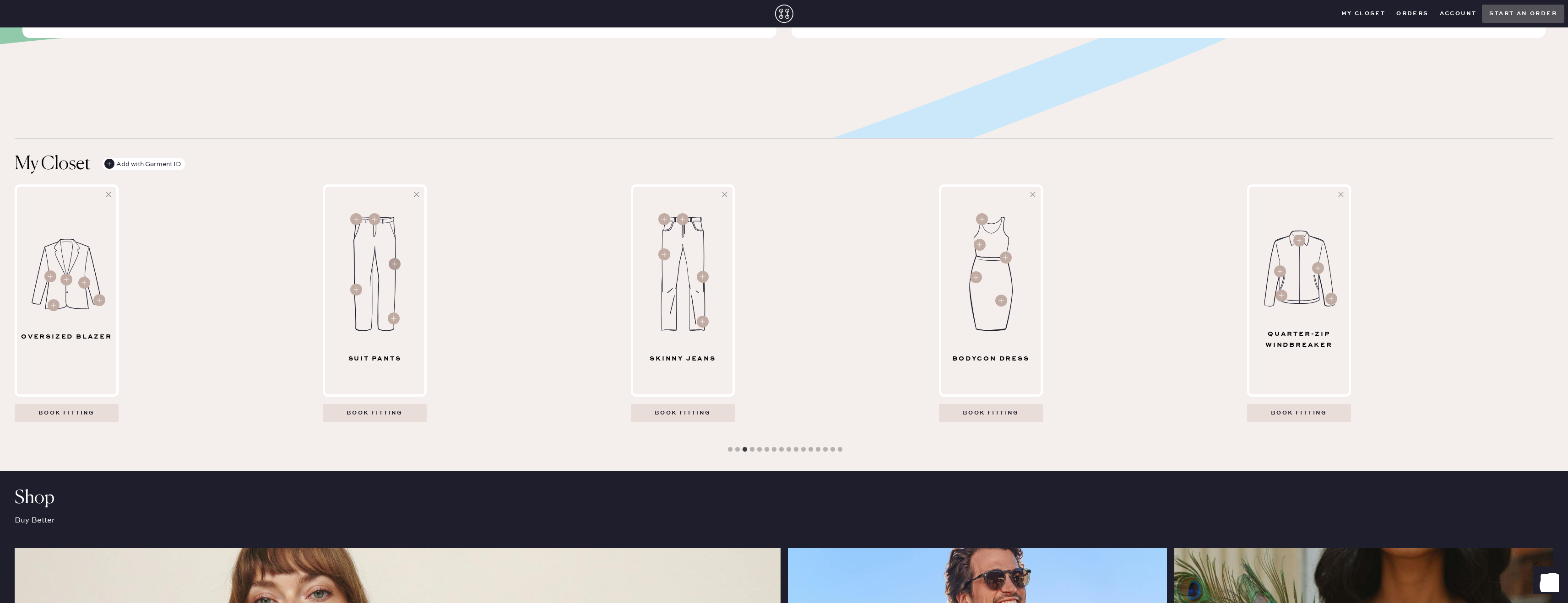
click at [396, 266] on circle at bounding box center [394, 264] width 12 height 12
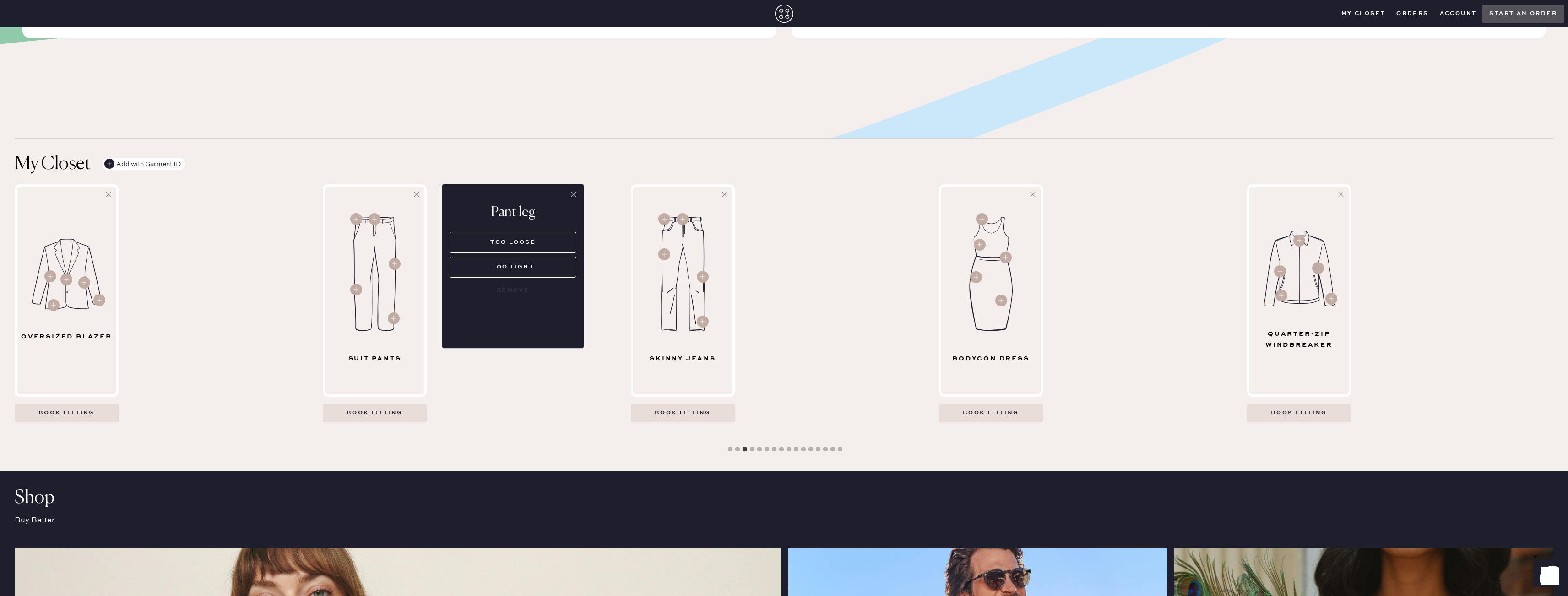
click at [574, 194] on use at bounding box center [573, 194] width 6 height 6
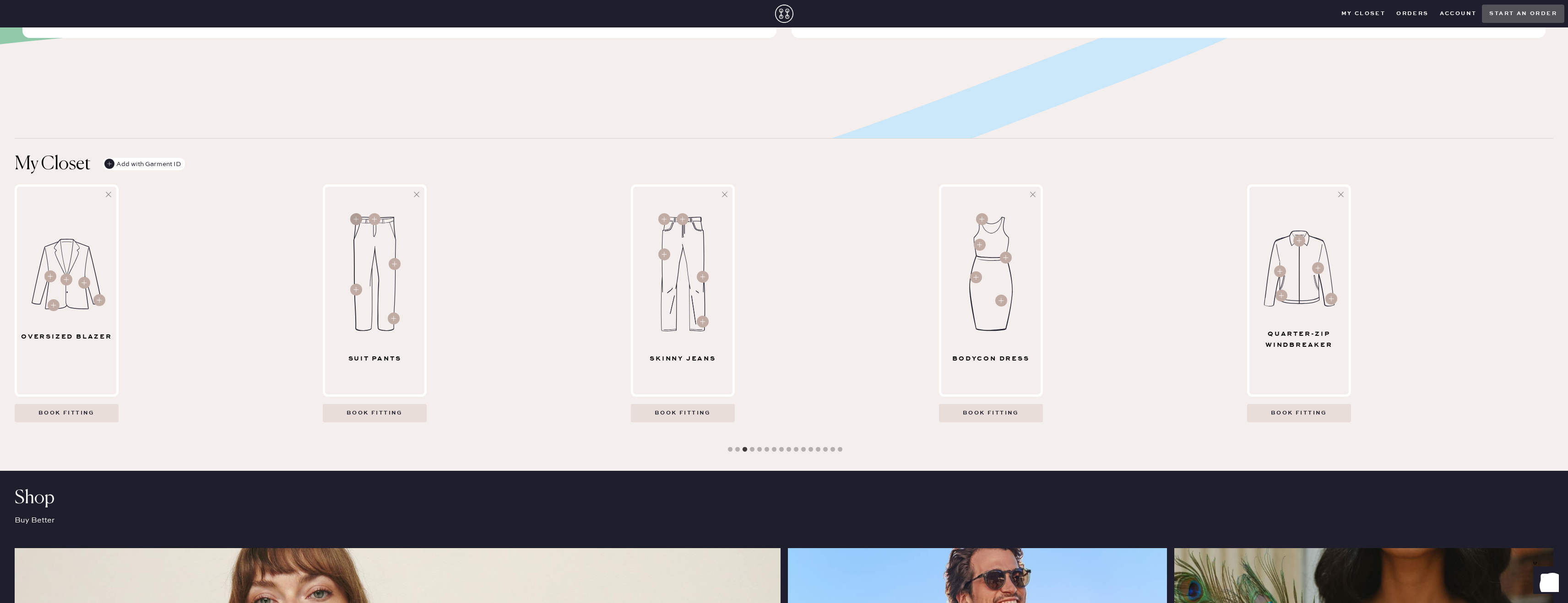
click at [357, 220] on circle at bounding box center [356, 219] width 12 height 12
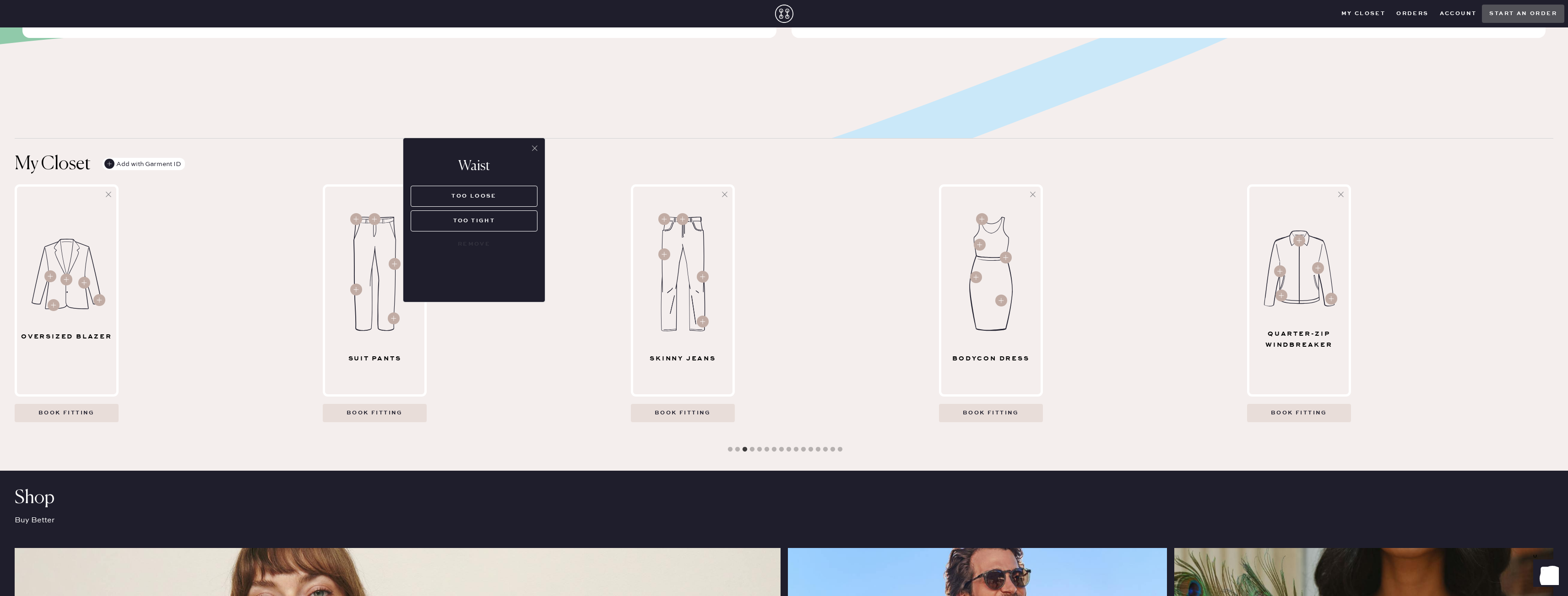
click at [532, 149] on icon at bounding box center [534, 148] width 9 height 9
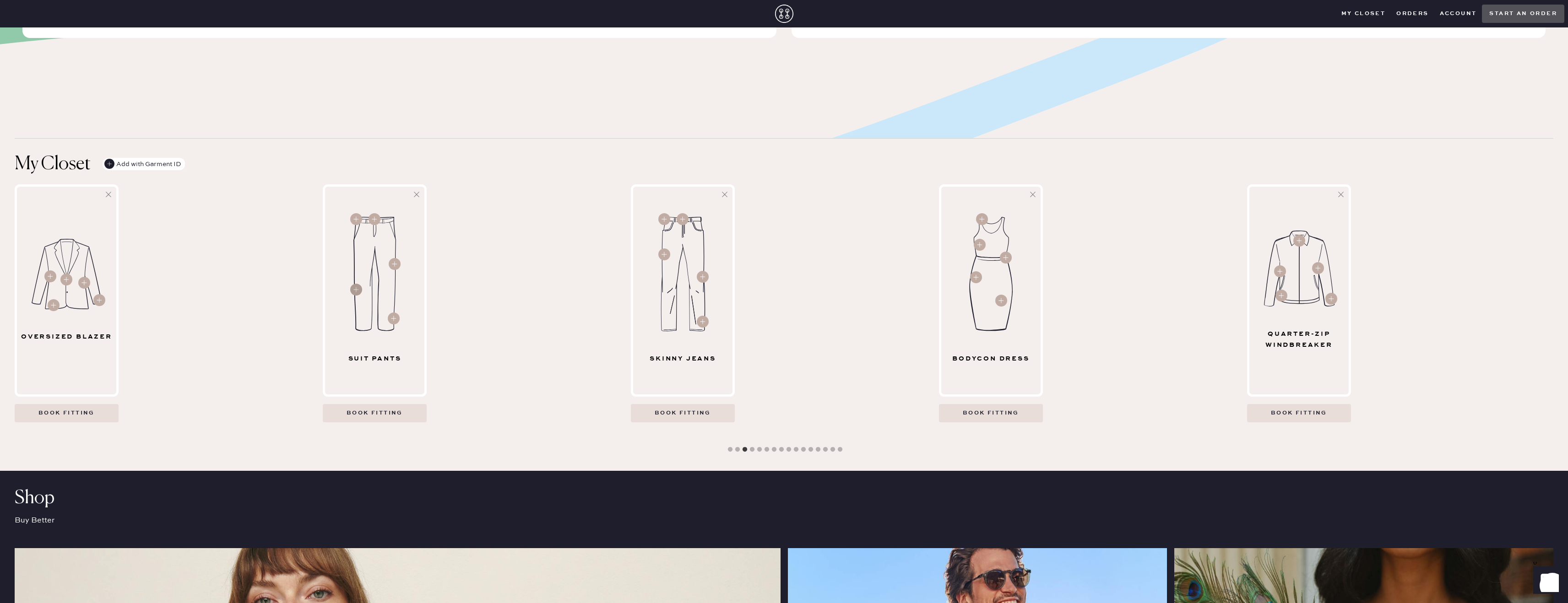
click at [355, 286] on circle at bounding box center [356, 289] width 12 height 12
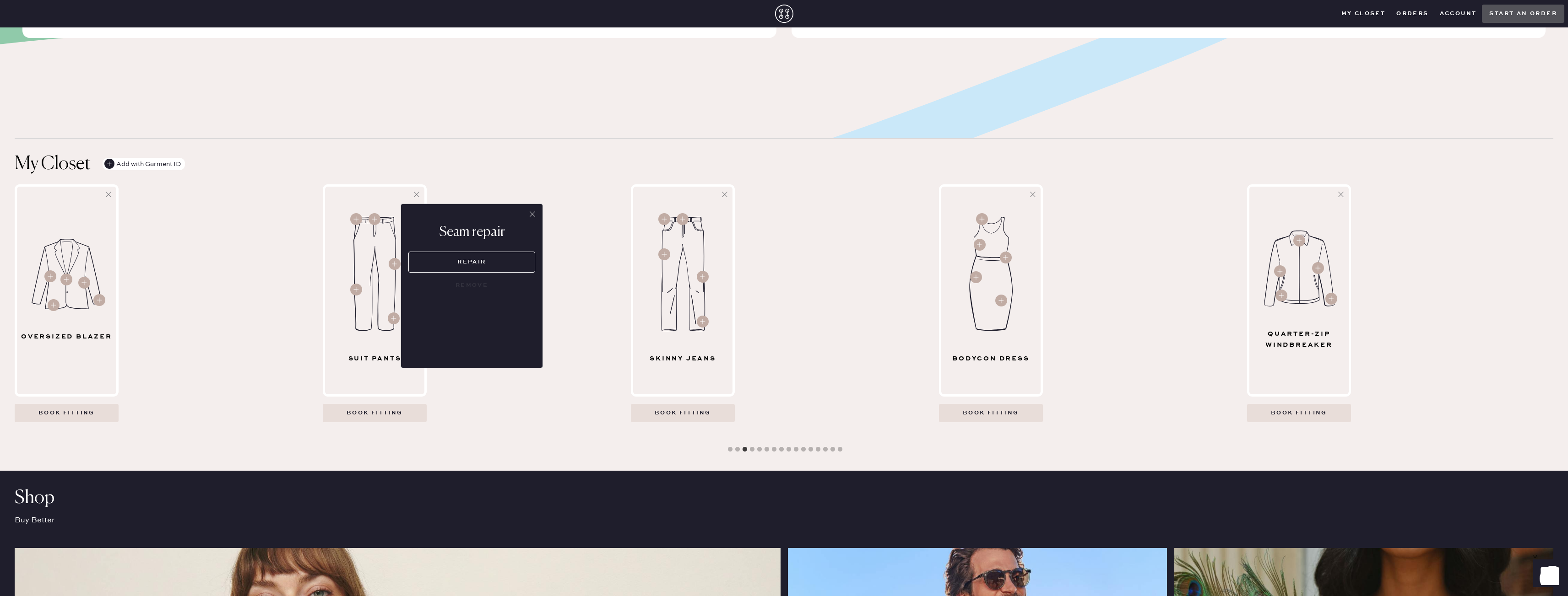
click at [483, 262] on button "repair" at bounding box center [471, 262] width 127 height 21
click at [371, 377] on div "Suit Pants" at bounding box center [374, 290] width 104 height 212
click at [532, 210] on icon at bounding box center [532, 214] width 9 height 9
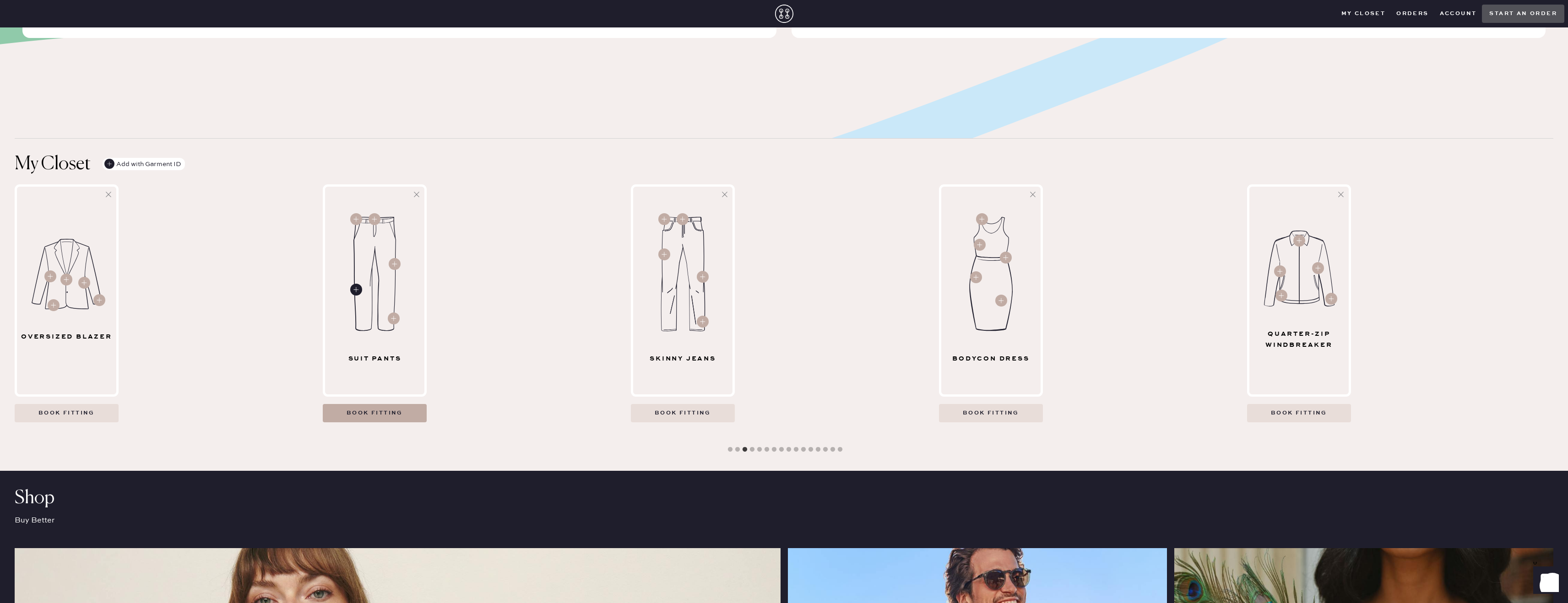
click at [384, 412] on Pants "Book fitting" at bounding box center [374, 413] width 104 height 18
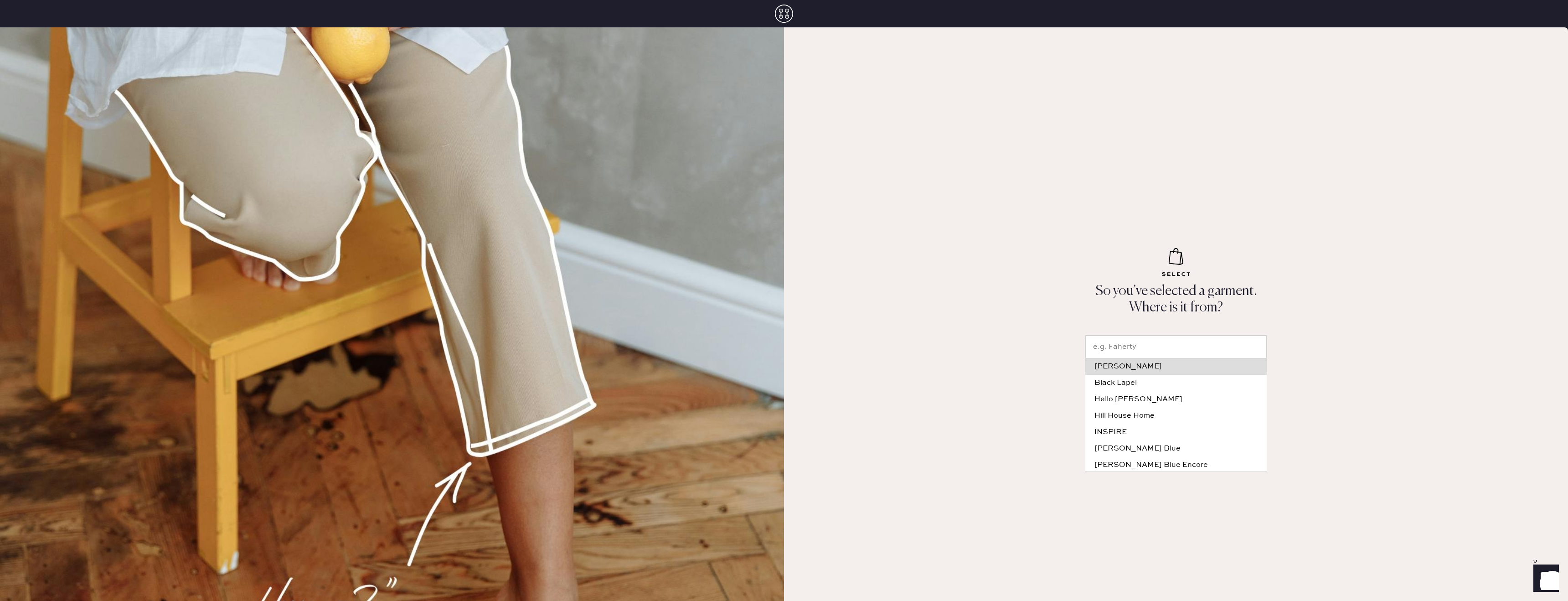
click at [1155, 350] on input "text" at bounding box center [1176, 347] width 182 height 23
click at [1152, 380] on div "Ministry Of Supply" at bounding box center [1176, 381] width 163 height 7
type input "Ministry Of Supply"
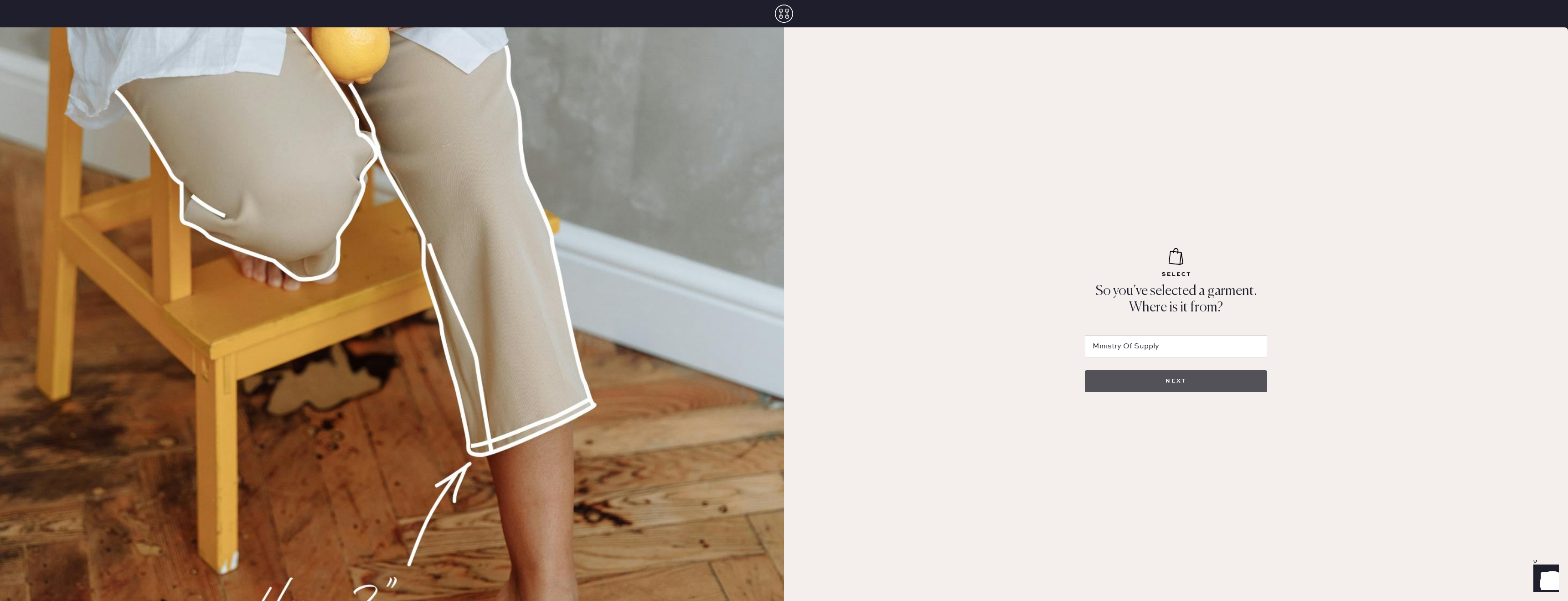
click at [1149, 386] on button "NEXT" at bounding box center [1176, 381] width 182 height 22
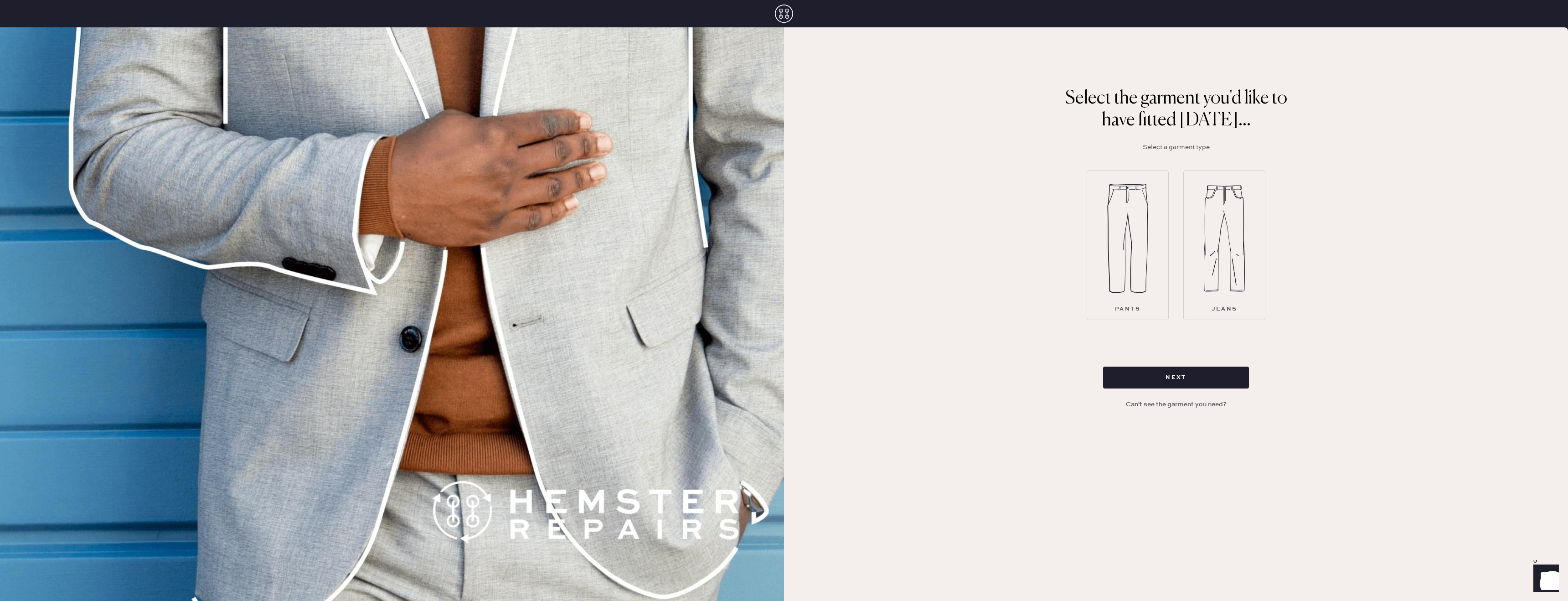
click at [1132, 271] on img at bounding box center [1127, 238] width 41 height 109
click at [1162, 378] on button "Next" at bounding box center [1176, 377] width 146 height 22
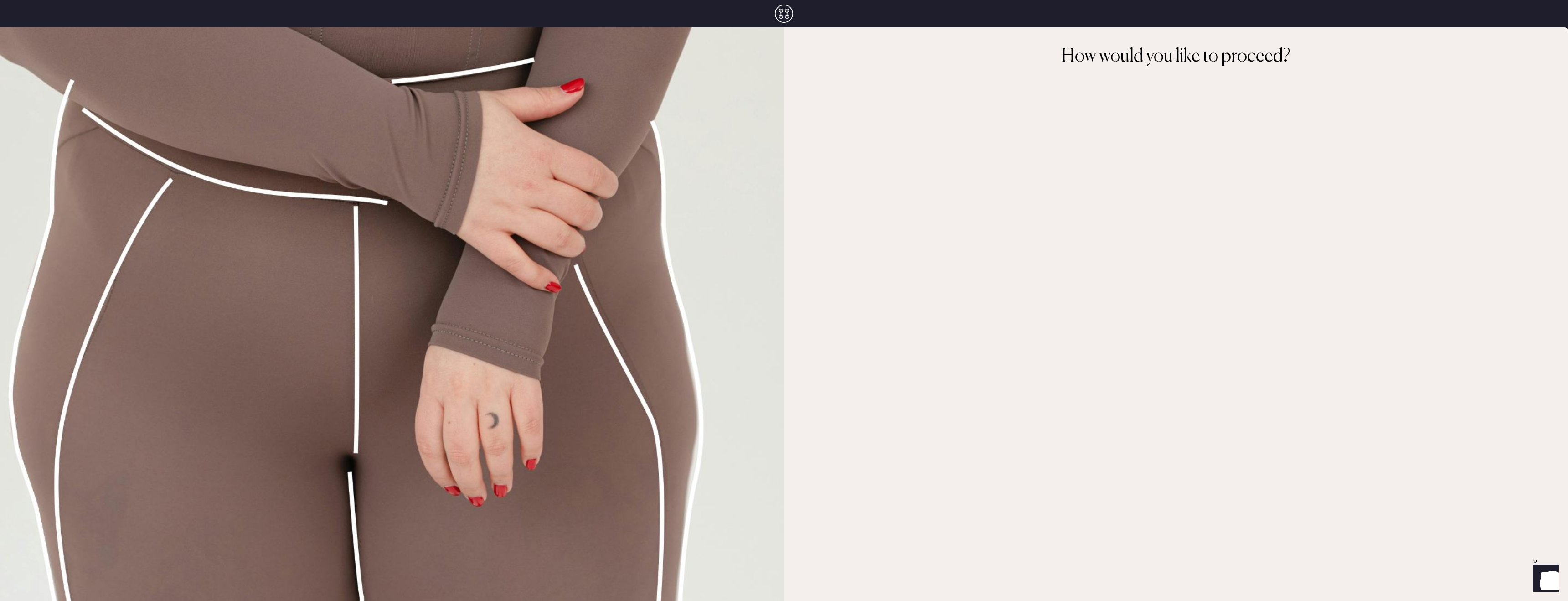
click at [1256, 49] on div "How would you like to proceed?" at bounding box center [1176, 57] width 230 height 22
drag, startPoint x: 1135, startPoint y: 68, endPoint x: 1127, endPoint y: 71, distance: 8.5
click at [1130, 70] on div "How would you like to proceed?" at bounding box center [1176, 62] width 784 height 34
click at [1067, 137] on div "How would you like to proceed?" at bounding box center [1176, 314] width 784 height 574
drag, startPoint x: 1059, startPoint y: 156, endPoint x: 1096, endPoint y: 196, distance: 54.5
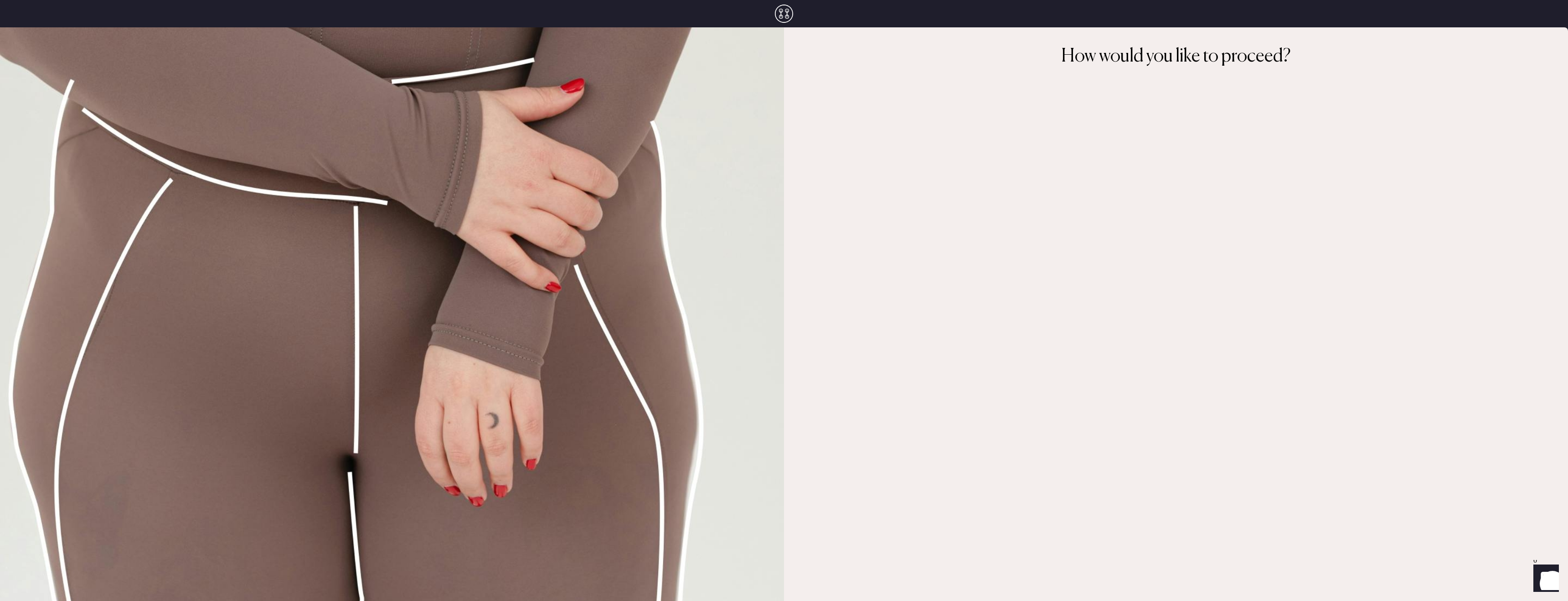
click at [1061, 161] on div "How would you like to proceed?" at bounding box center [1176, 314] width 784 height 574
drag, startPoint x: 1096, startPoint y: 196, endPoint x: 857, endPoint y: 95, distance: 259.5
click at [1065, 213] on div "How would you like to proceed?" at bounding box center [1176, 314] width 784 height 574
click at [790, 13] on icon at bounding box center [783, 13] width 18 height 18
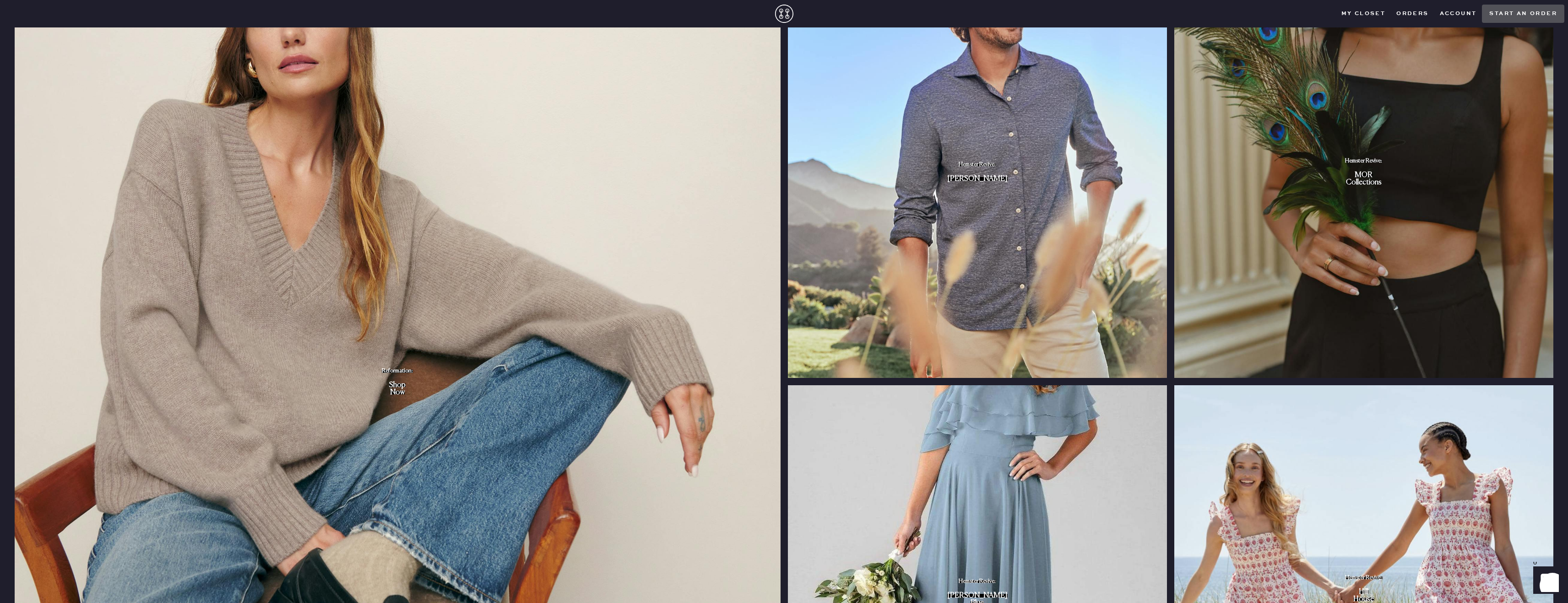
scroll to position [1067, 0]
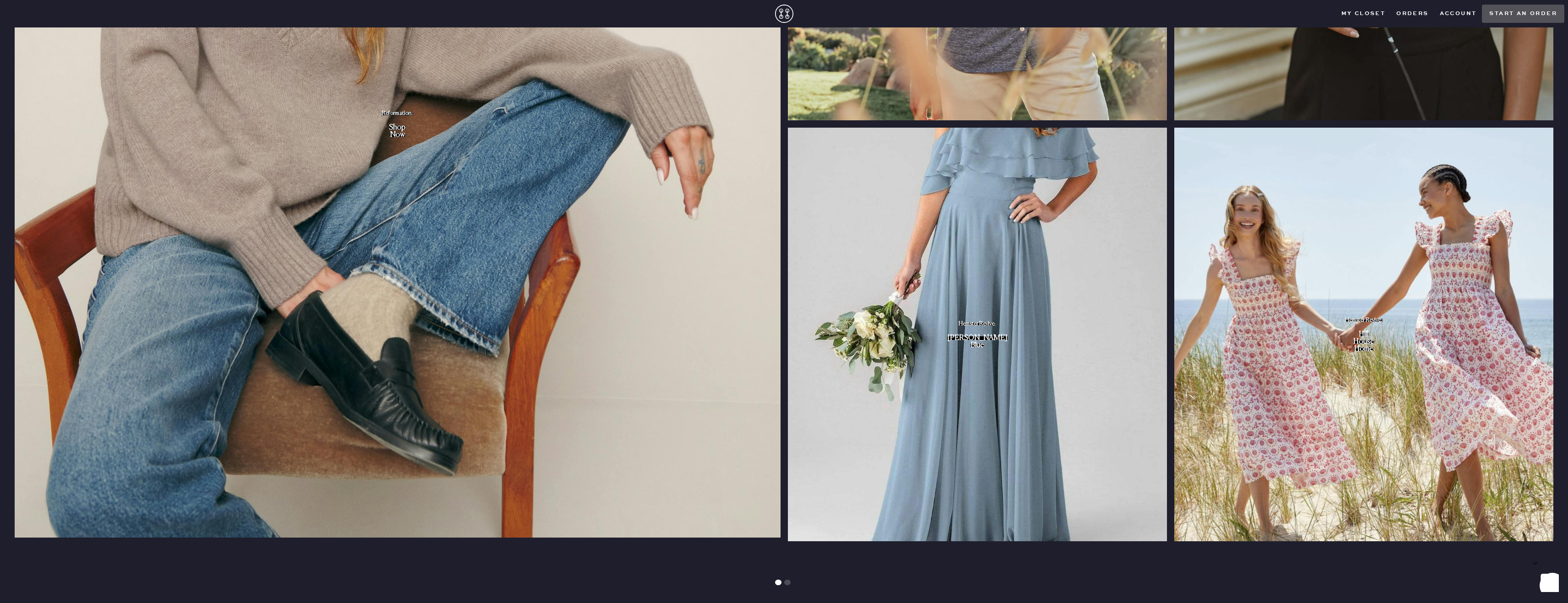
click at [403, 129] on div "Shop" at bounding box center [397, 127] width 17 height 4
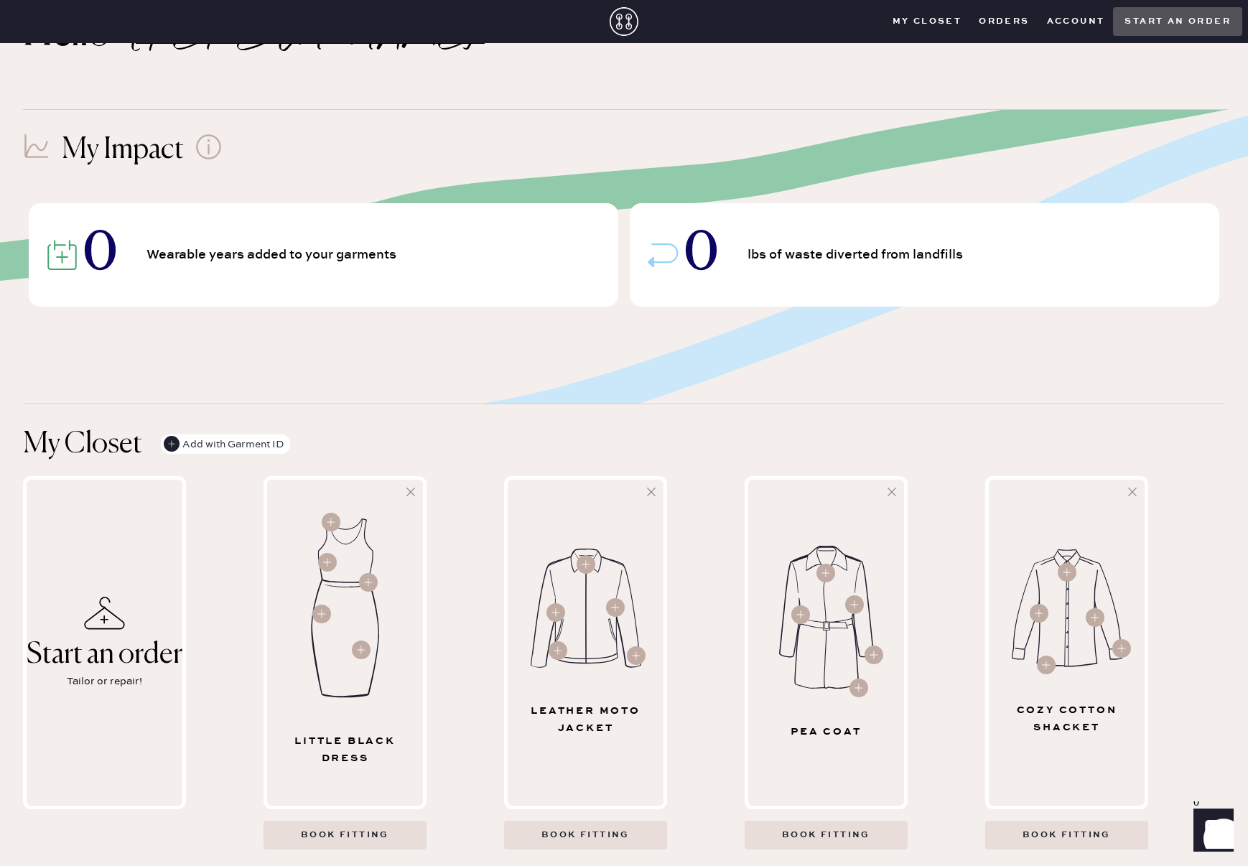
scroll to position [88, 0]
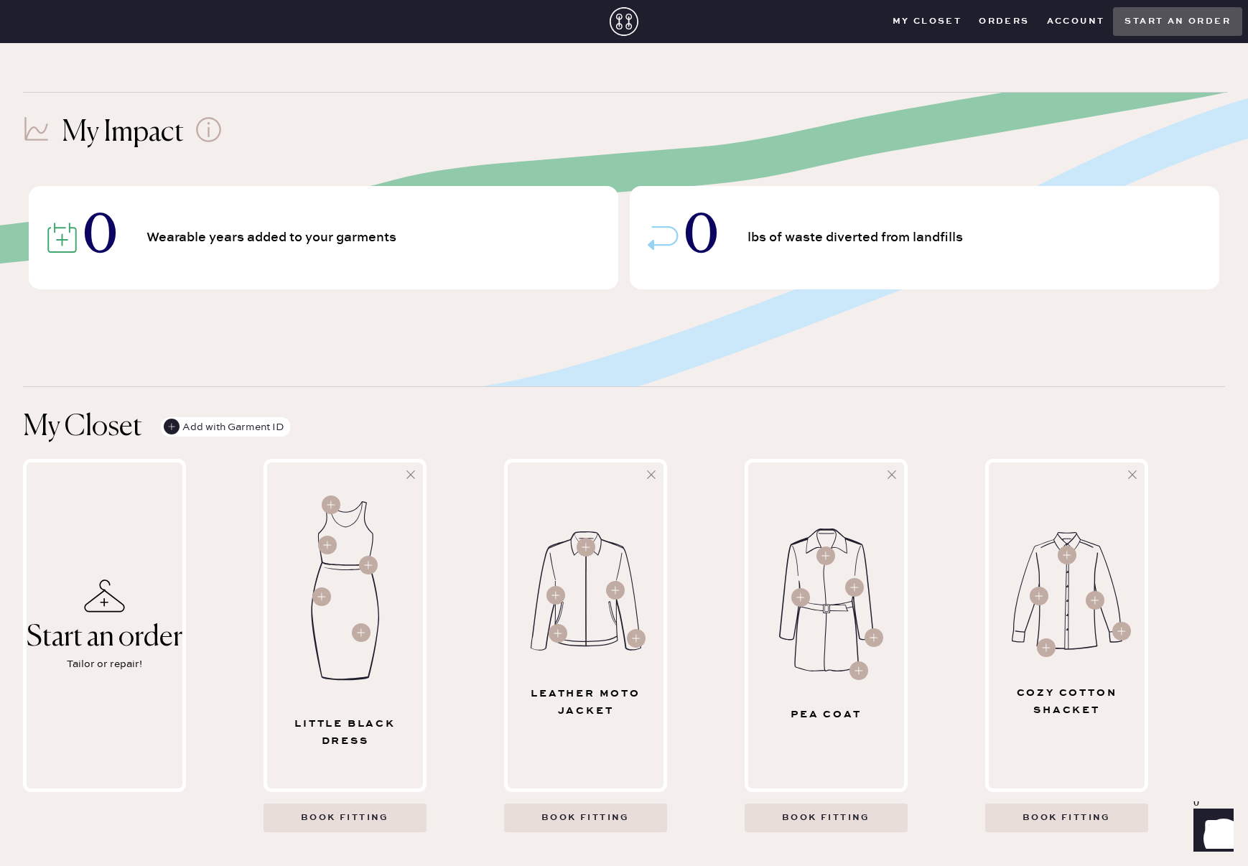
click at [625, 22] on icon at bounding box center [623, 21] width 29 height 29
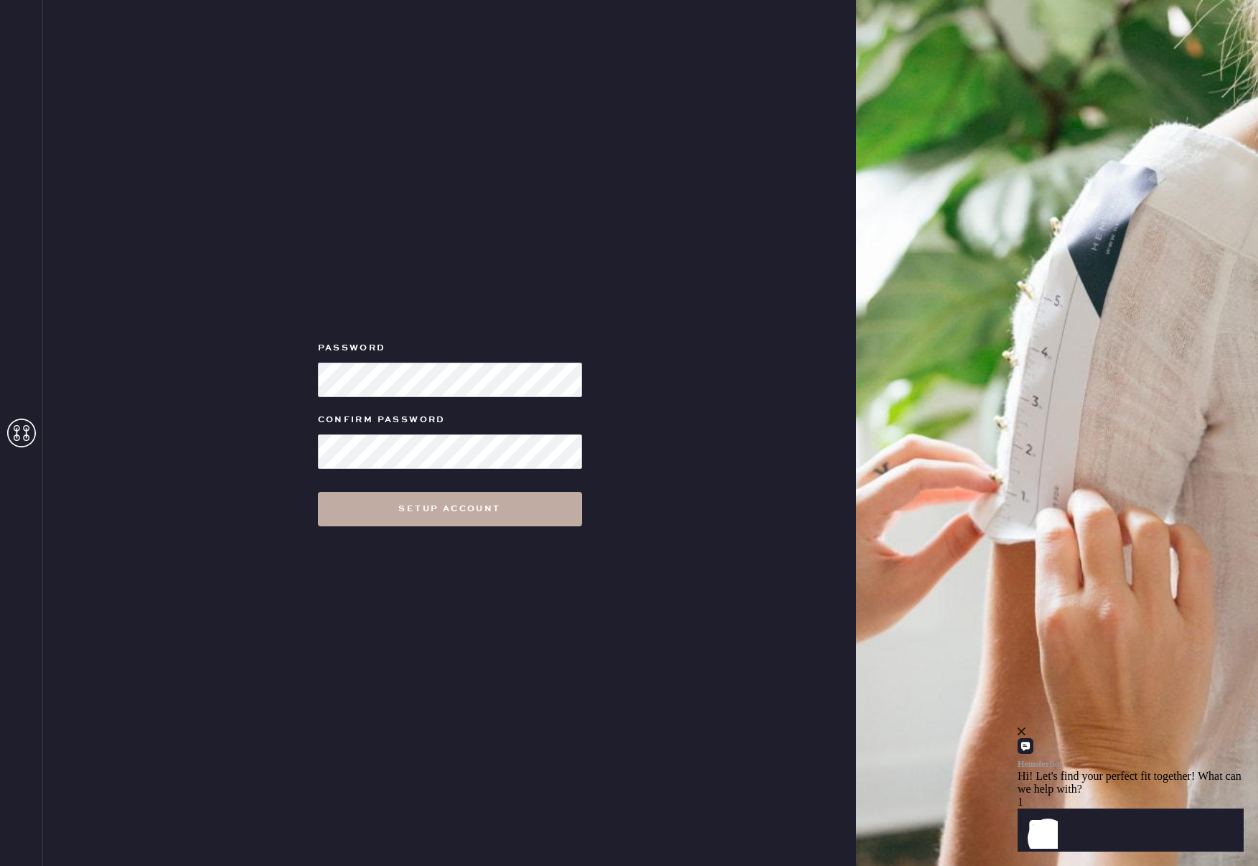
click at [445, 513] on button "Setup Account" at bounding box center [450, 509] width 264 height 34
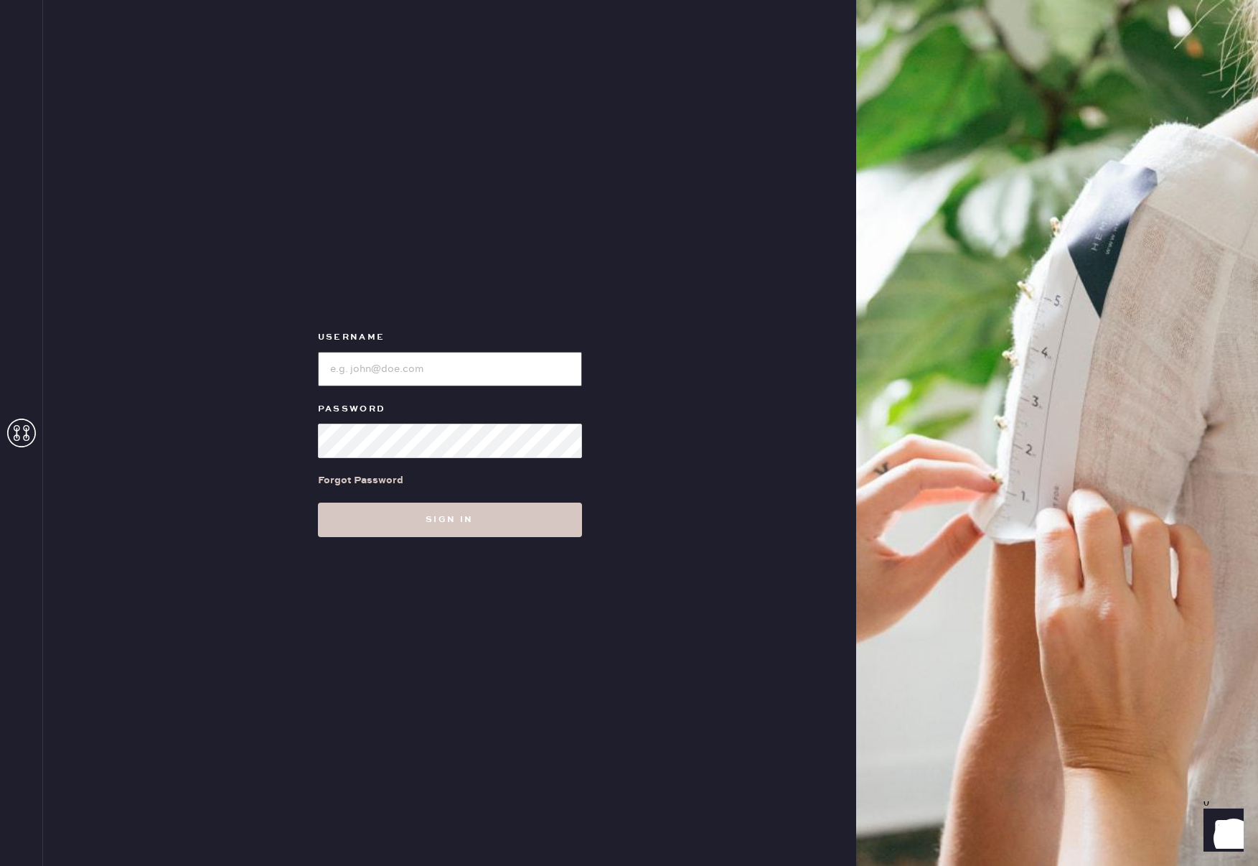
click at [395, 375] on input "loginName" at bounding box center [450, 369] width 264 height 34
type input "[EMAIL_ADDRESS][DOMAIN_NAME]"
click at [447, 525] on button "Sign in" at bounding box center [450, 520] width 264 height 34
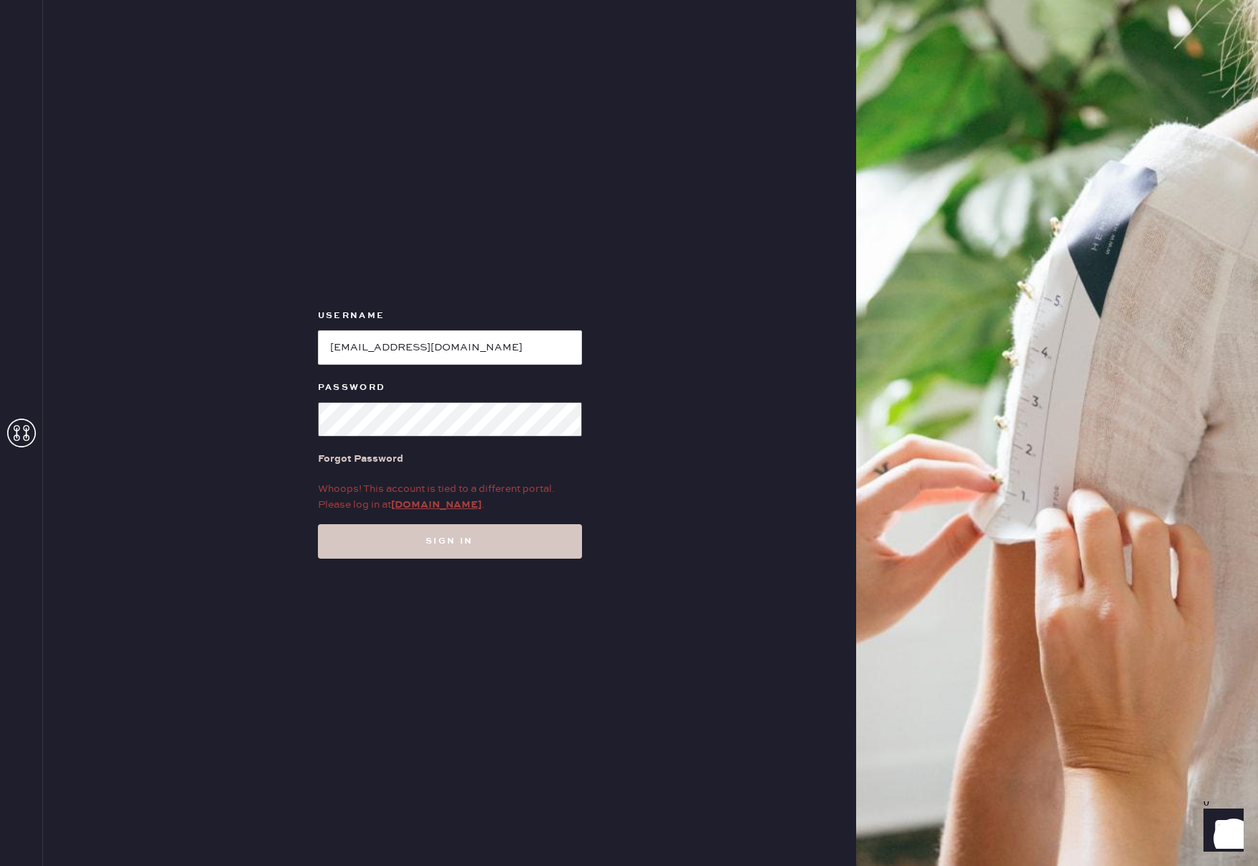
click at [238, 411] on div "Username Password Forgot Password Whoops! This account is tied to a different p…" at bounding box center [449, 433] width 813 height 866
click at [475, 550] on button "Sign in" at bounding box center [450, 541] width 264 height 34
click at [445, 546] on button "Sign in" at bounding box center [450, 541] width 264 height 34
click at [446, 506] on link "my.hemster.co" at bounding box center [436, 504] width 90 height 13
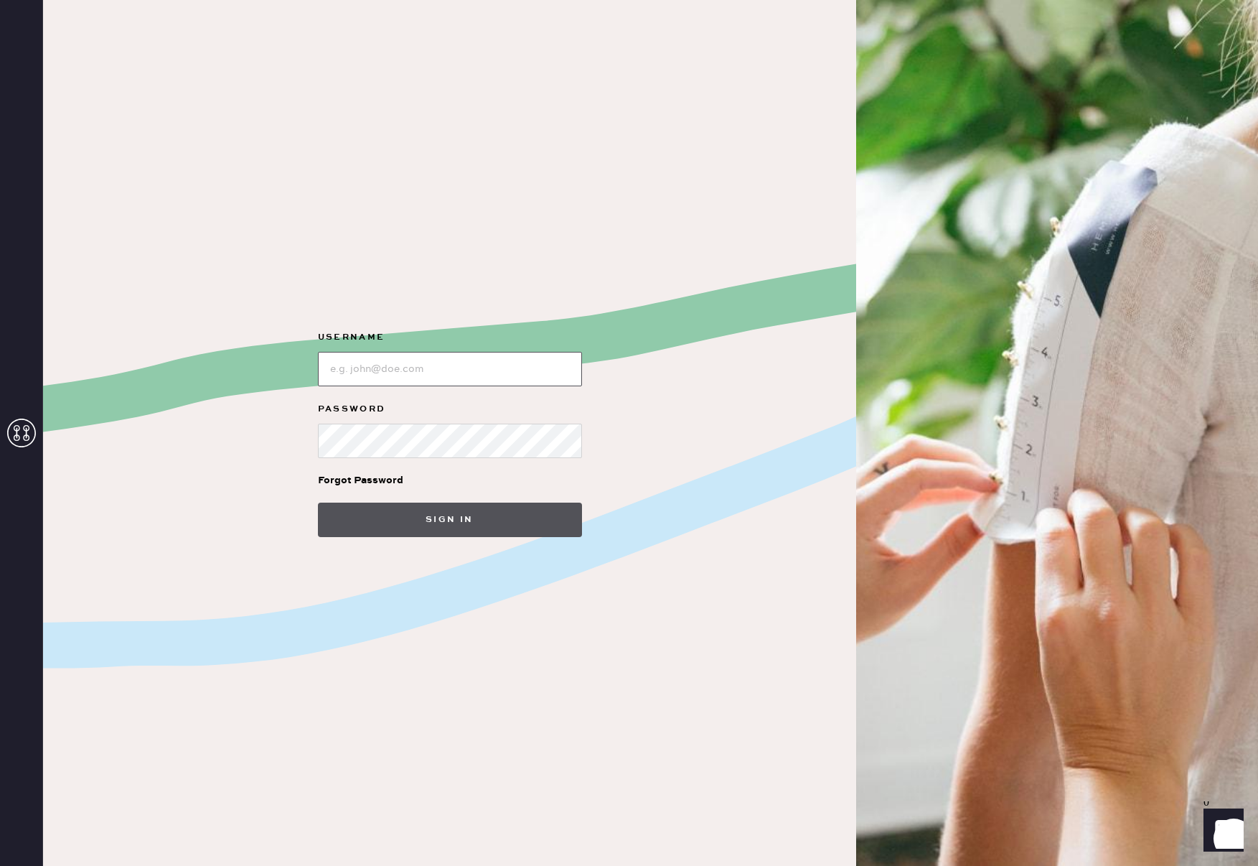
type input "[EMAIL_ADDRESS][DOMAIN_NAME]"
click at [441, 518] on button "Sign in" at bounding box center [450, 520] width 264 height 34
